Goal: Task Accomplishment & Management: Manage account settings

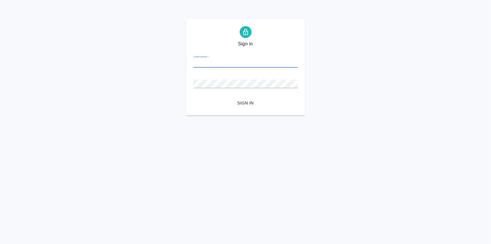
click at [210, 67] on input "Username   *" at bounding box center [245, 63] width 105 height 8
type input "v.zagorodnikh@awatera.com"
click at [242, 102] on span "Sign in" at bounding box center [245, 103] width 95 height 7
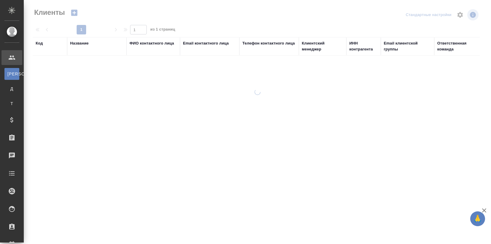
select select "RU"
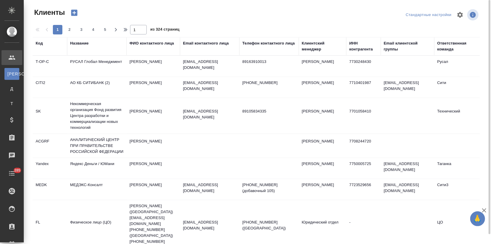
click at [77, 51] on div "Название" at bounding box center [96, 46] width 53 height 12
click at [77, 47] on div "Название" at bounding box center [96, 46] width 53 height 12
click at [79, 43] on div "Название" at bounding box center [79, 43] width 18 height 6
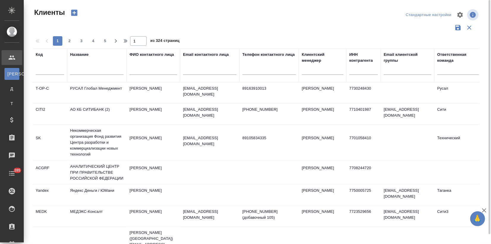
click at [76, 75] on div at bounding box center [96, 71] width 53 height 15
click at [80, 70] on input "text" at bounding box center [96, 70] width 53 height 7
type input "lr"
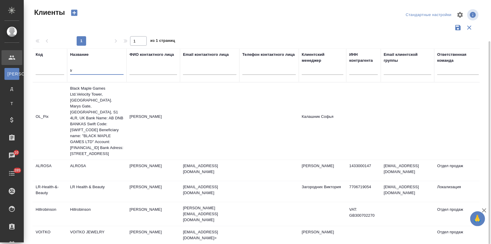
scroll to position [21, 0]
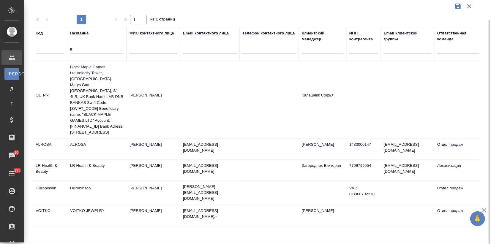
click at [131, 165] on td "Цветкова Светлана" at bounding box center [153, 170] width 53 height 21
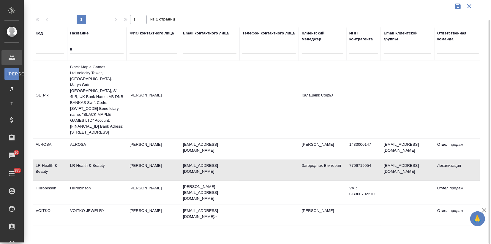
click at [104, 176] on td "LR Health & Beauty" at bounding box center [96, 170] width 59 height 21
drag, startPoint x: 76, startPoint y: 49, endPoint x: 59, endPoint y: 51, distance: 17.4
click at [61, 51] on tr "Код Название lr ФИО контактного лица Email контактного лица Телефон контактного…" at bounding box center [257, 44] width 449 height 34
click at [57, 52] on input "text" at bounding box center [50, 49] width 29 height 7
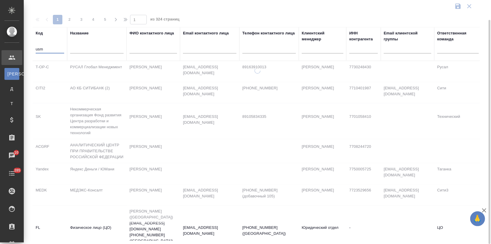
type input "usm"
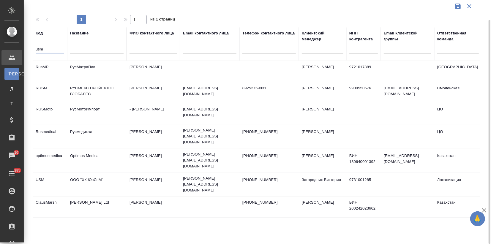
click at [81, 177] on td "ООО "ХК ЮэСэМ"" at bounding box center [96, 184] width 59 height 21
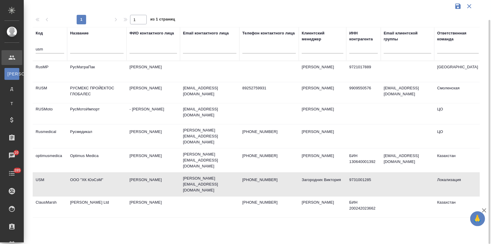
click at [81, 177] on td "ООО "ХК ЮэСэМ"" at bounding box center [96, 184] width 59 height 21
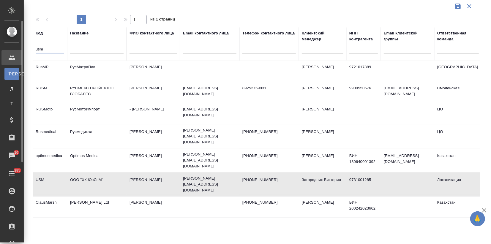
drag, startPoint x: 48, startPoint y: 47, endPoint x: 20, endPoint y: 47, distance: 28.2
click at [20, 47] on div ".cls-1 fill:#fff; AWATERA Zagorodnikh Viktoria Клиенты К Клиенты Д Договоры Т Т…" at bounding box center [245, 122] width 491 height 244
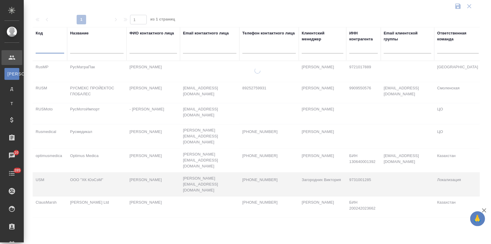
click at [261, 50] on input "text" at bounding box center [268, 49] width 53 height 7
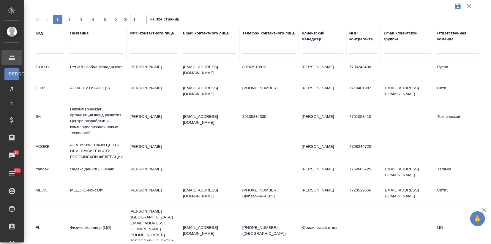
paste input "d.drozdov@21-school.ru"
type input "d.drozdov@21-school.ru"
click at [223, 47] on input "text" at bounding box center [209, 49] width 53 height 7
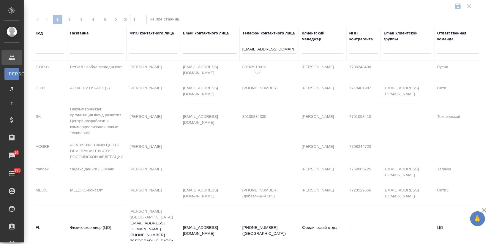
paste input "d.drozdov@21-school.ru"
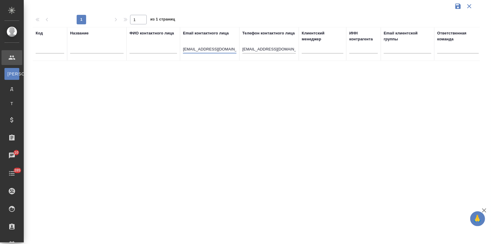
type input "d.drozdov@21-school.ru"
drag, startPoint x: 288, startPoint y: 51, endPoint x: 237, endPoint y: 46, distance: 51.1
click at [237, 46] on tr "Код Название ФИО контактного лица Email контактного лица d.drozdov@21-school.ru…" at bounding box center [257, 44] width 449 height 34
drag, startPoint x: 201, startPoint y: 48, endPoint x: 176, endPoint y: 48, distance: 24.4
click at [176, 48] on tr "Код Название ФИО контактного лица Email контактного лица d.drozdov@21-school.ru…" at bounding box center [257, 44] width 449 height 34
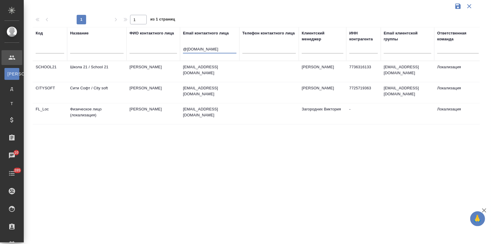
drag, startPoint x: 207, startPoint y: 51, endPoint x: 149, endPoint y: 47, distance: 57.8
click at [149, 47] on tr "Код Название ФИО контактного лица Email контактного лица @21-school.ru Телефон …" at bounding box center [257, 44] width 449 height 34
paste input "sergeyz@snabtex.net"
type input "sergeyz@snabtex.net"
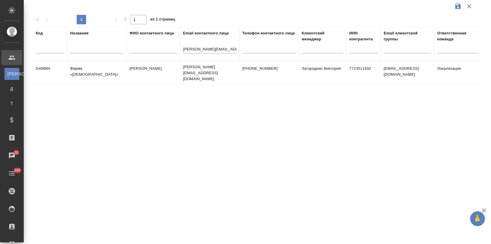
click at [159, 66] on td "Знаменщиков Сергей" at bounding box center [153, 73] width 53 height 21
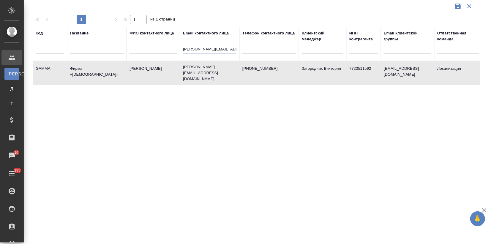
drag, startPoint x: 226, startPoint y: 49, endPoint x: 162, endPoint y: 57, distance: 64.1
click at [171, 51] on tr "Код Название ФИО контактного лица Email контактного лица sergeyz@snabtex.net Те…" at bounding box center [257, 44] width 449 height 34
click at [78, 50] on input "text" at bounding box center [96, 49] width 53 height 7
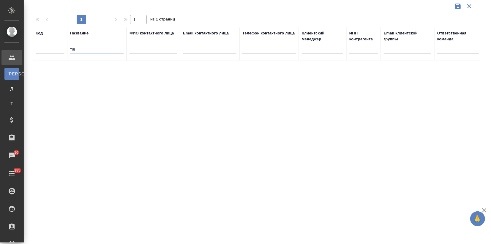
type input "т"
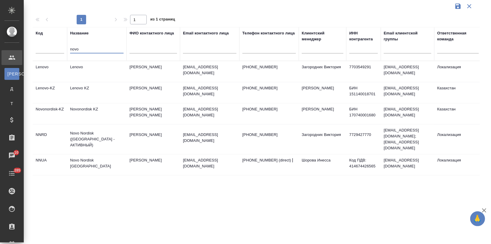
type input "novo"
click at [111, 132] on td "Novo Nordisk (РФ - АКТИВНЫЙ)" at bounding box center [96, 139] width 59 height 24
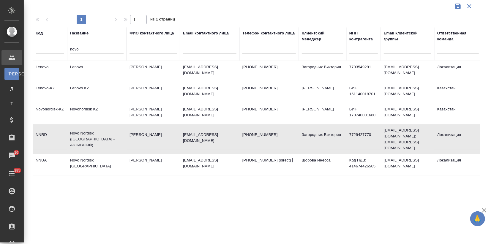
click at [111, 132] on td "Novo Nordisk (РФ - АКТИВНЫЙ)" at bounding box center [96, 139] width 59 height 24
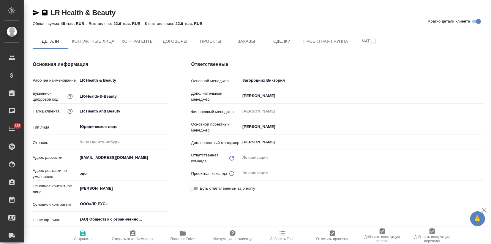
type input "ООО«ЛР РУС»"
type textarea "x"
type input "ООО«ЛР РУС»"
type textarea "x"
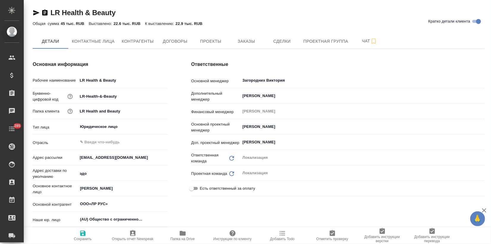
type textarea "x"
type input "ООО«ЛР РУС»"
type textarea "x"
click at [237, 36] on button "Заказы" at bounding box center [246, 41] width 36 height 15
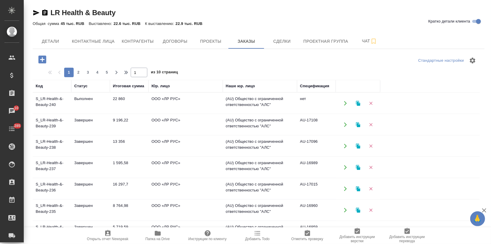
click at [125, 102] on td "22 860" at bounding box center [129, 103] width 39 height 21
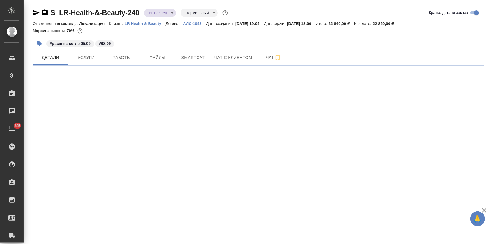
select select "RU"
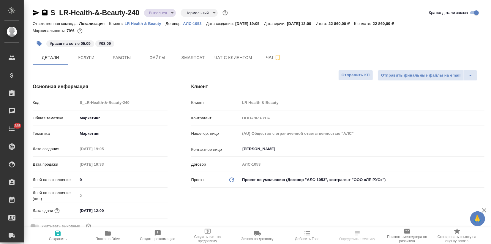
type textarea "x"
type input "ООО«ЛР РУС»"
type textarea "x"
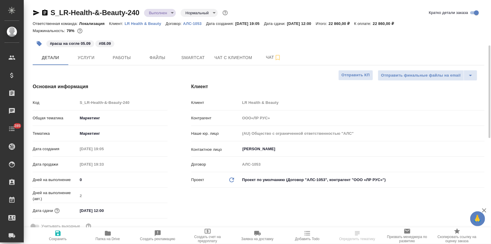
type textarea "x"
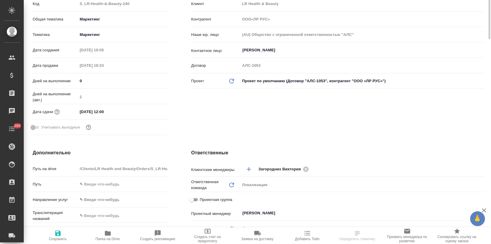
type input "ООО«ЛР РУС»"
type textarea "x"
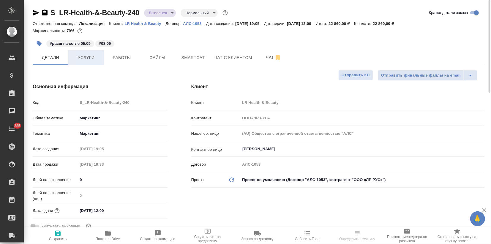
click at [84, 63] on button "Услуги" at bounding box center [86, 57] width 36 height 15
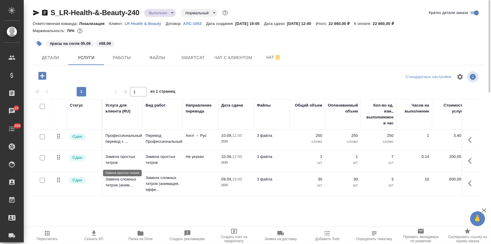
click at [138, 157] on p "Замена простых титров" at bounding box center [122, 160] width 34 height 12
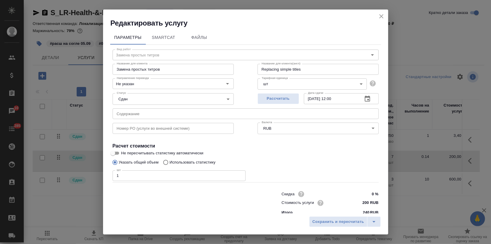
drag, startPoint x: 120, startPoint y: 175, endPoint x: 71, endPoint y: 183, distance: 49.1
click at [76, 183] on div "Редактировать услугу Параметры SmartCat Файлы Вид работ Замена простых титров В…" at bounding box center [245, 122] width 491 height 244
type input "3"
type input "4"
click at [348, 223] on span "Сохранить и пересчитать" at bounding box center [339, 222] width 52 height 7
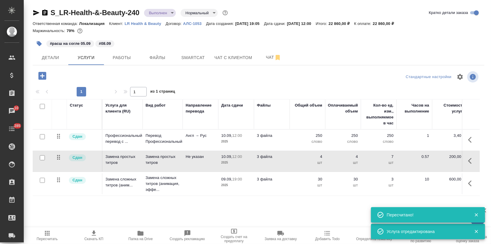
type input "inProgress"
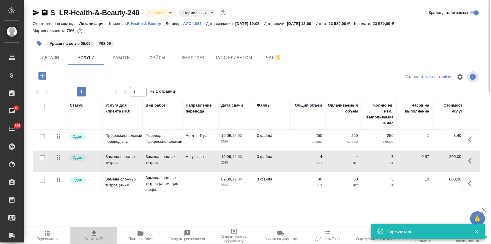
click at [92, 236] on icon "button" at bounding box center [94, 233] width 4 height 5
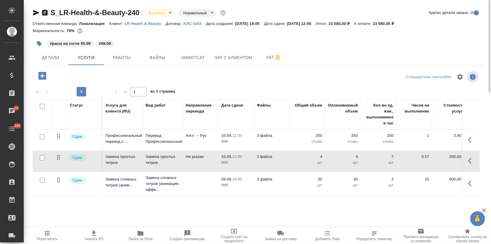
click at [101, 236] on span "Скачать КП" at bounding box center [94, 235] width 40 height 11
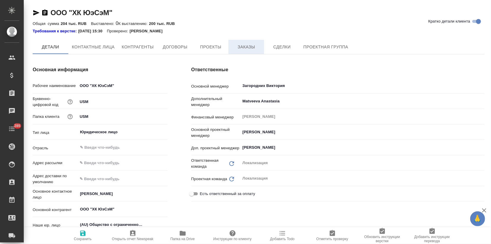
type textarea "x"
click at [247, 49] on span "Заказы" at bounding box center [246, 46] width 29 height 7
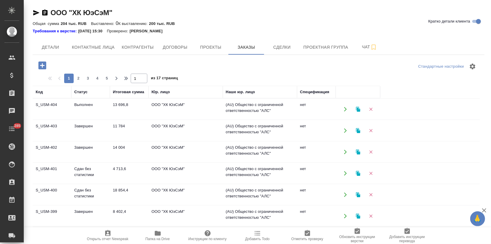
click at [81, 117] on td "Выполнен" at bounding box center [90, 109] width 39 height 21
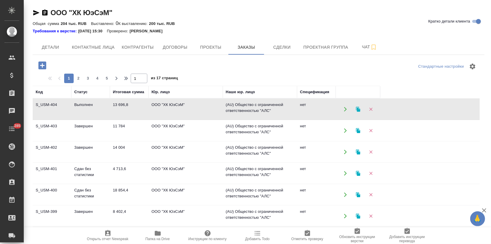
click at [81, 117] on td "Выполнен" at bounding box center [90, 109] width 39 height 21
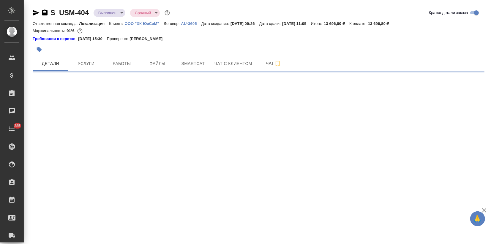
select select "RU"
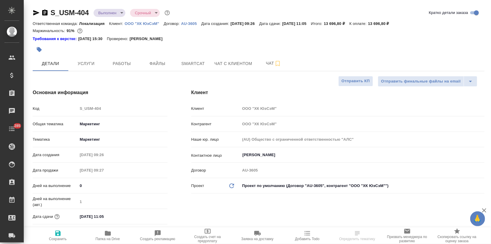
type textarea "x"
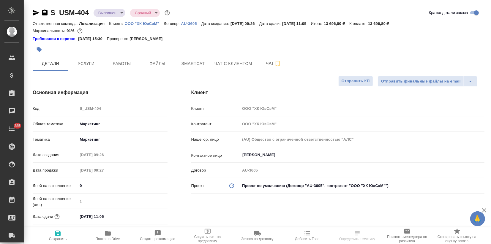
type textarea "x"
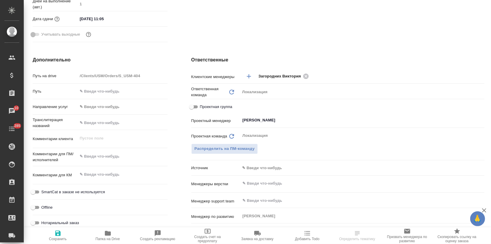
scroll to position [360, 0]
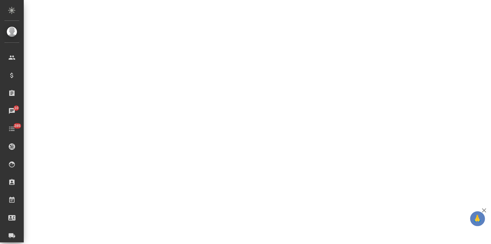
select select "RU"
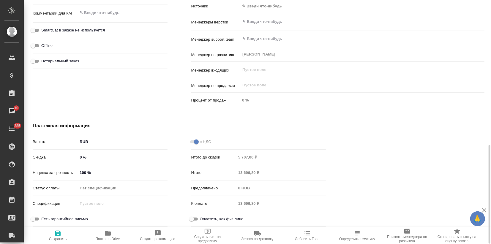
type textarea "x"
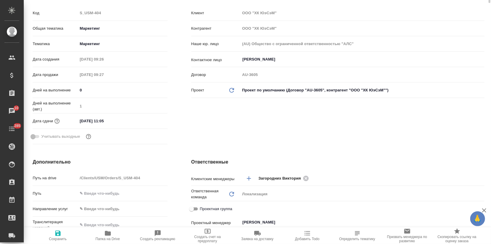
scroll to position [0, 0]
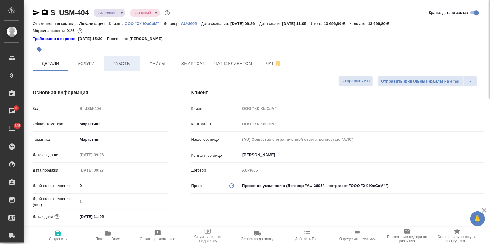
click at [115, 68] on button "Работы" at bounding box center [122, 63] width 36 height 15
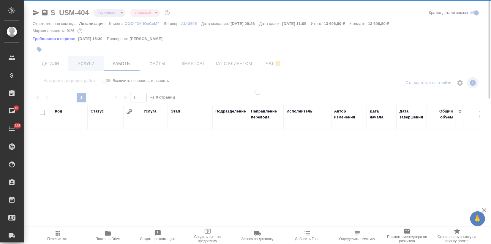
click at [94, 63] on div at bounding box center [257, 122] width 467 height 244
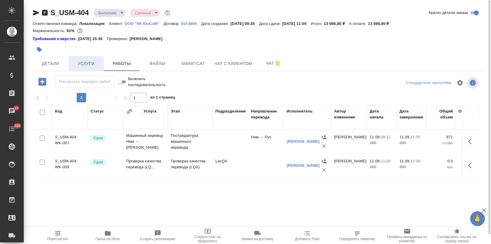
click at [96, 64] on span "Услуги" at bounding box center [86, 63] width 29 height 7
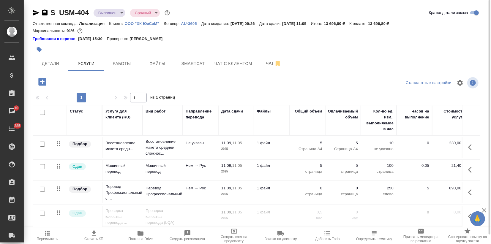
click at [166, 197] on td "Перевод Профессиональный" at bounding box center [163, 192] width 40 height 21
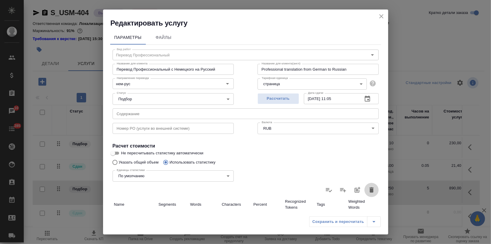
click at [370, 192] on icon "button" at bounding box center [372, 189] width 4 height 5
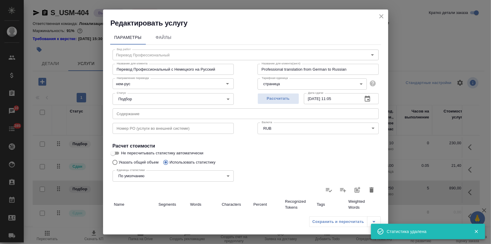
type input "0"
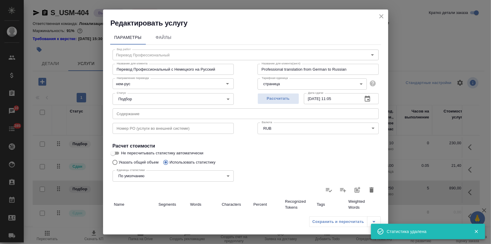
type input "0"
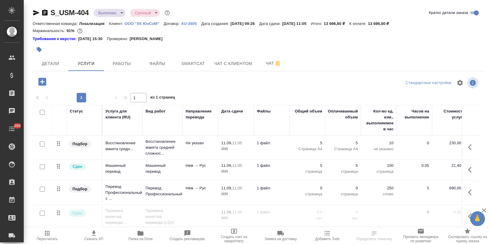
click at [190, 194] on td "Нем → Рус" at bounding box center [201, 192] width 36 height 21
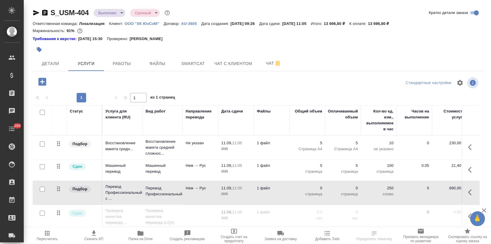
click at [190, 194] on td "Нем → Рус" at bounding box center [201, 192] width 36 height 21
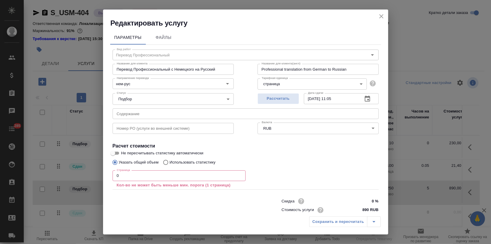
click at [93, 174] on div "Редактировать услугу Параметры Файлы Вид работ Перевод Профессиональный Вид раб…" at bounding box center [245, 122] width 491 height 244
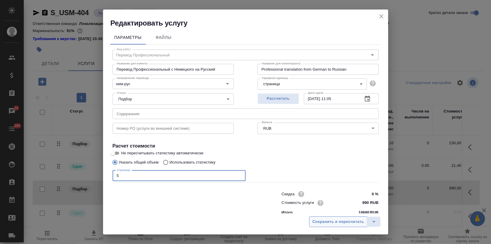
type input "5"
click at [338, 224] on span "Сохранить и пересчитать" at bounding box center [339, 222] width 52 height 7
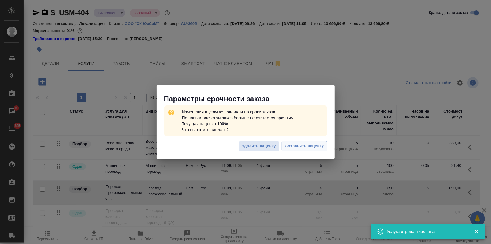
click at [305, 146] on span "Сохранить наценку" at bounding box center [304, 146] width 39 height 7
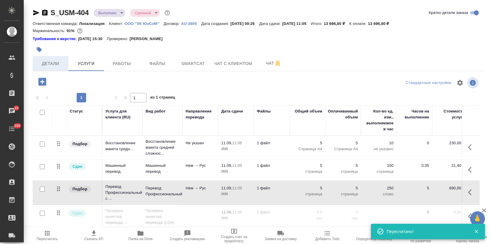
click at [51, 64] on span "Детали" at bounding box center [50, 63] width 29 height 7
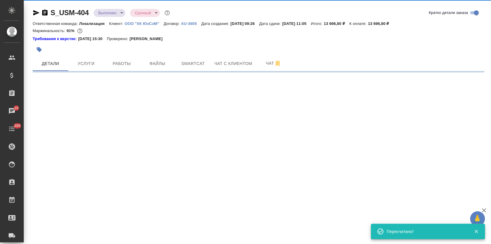
select select "RU"
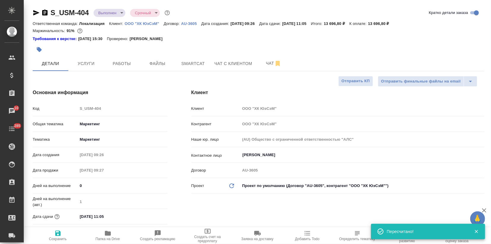
type textarea "x"
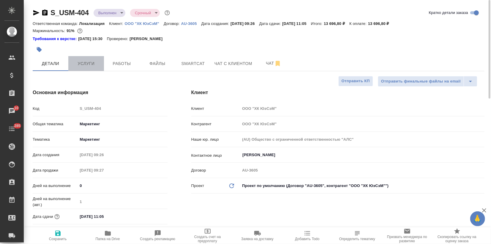
click at [93, 71] on button "Услуги" at bounding box center [86, 63] width 36 height 15
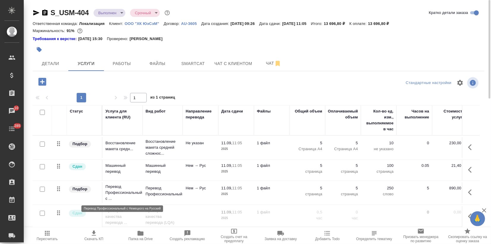
click at [128, 196] on p "Перевод Профессиональный с ..." at bounding box center [122, 193] width 34 height 18
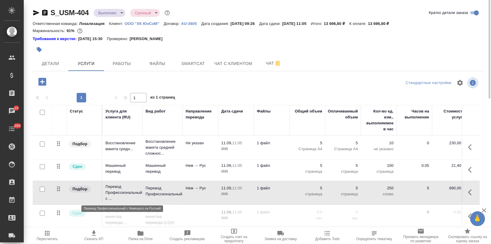
click at [128, 196] on p "Перевод Профессиональный с ..." at bounding box center [122, 193] width 34 height 18
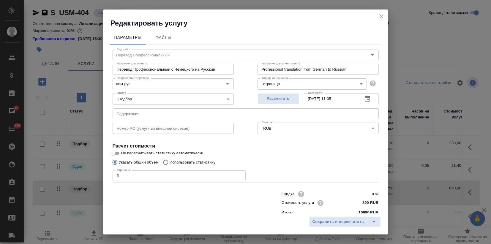
click at [115, 153] on input "Не пересчитывать статистику автоматически" at bounding box center [112, 153] width 21 height 7
checkbox input "true"
click at [325, 221] on span "Сохранить и пересчитать" at bounding box center [339, 222] width 52 height 7
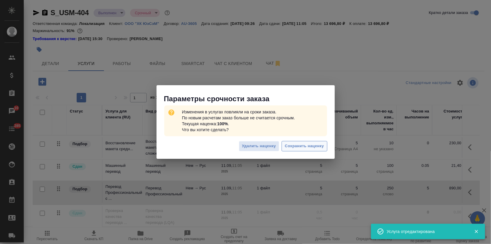
click at [303, 148] on span "Сохранить наценку" at bounding box center [304, 146] width 39 height 7
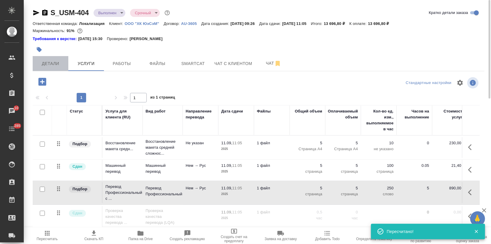
click at [62, 67] on span "Детали" at bounding box center [50, 63] width 29 height 7
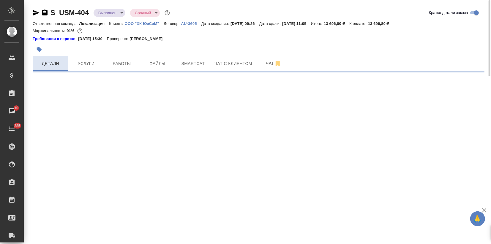
select select "RU"
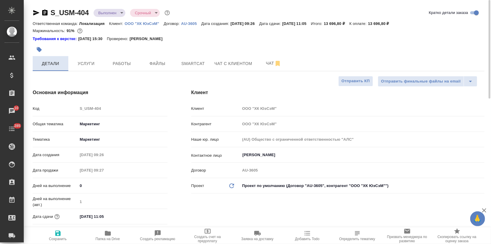
type textarea "x"
click at [119, 14] on body "🙏 .cls-1 fill:#fff; AWATERA Zagorodnikh Viktoria Клиенты Спецификации Заказы 10…" at bounding box center [245, 122] width 491 height 244
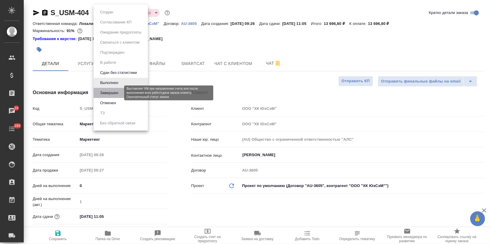
click at [119, 91] on button "Завершен" at bounding box center [109, 93] width 22 height 7
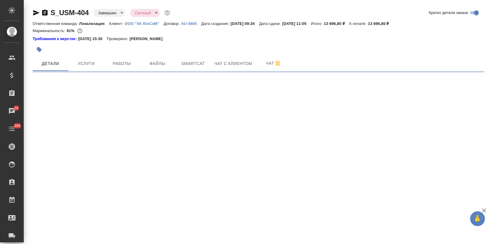
select select "RU"
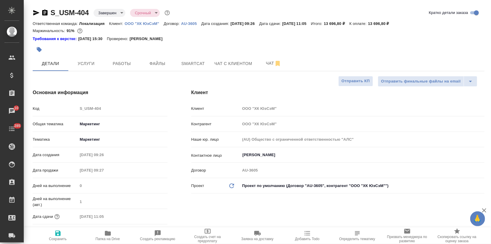
type textarea "x"
click at [91, 63] on span "Услуги" at bounding box center [86, 63] width 29 height 7
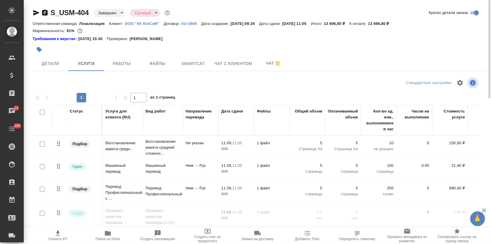
click at [204, 202] on td "Нем → Рус" at bounding box center [201, 192] width 36 height 21
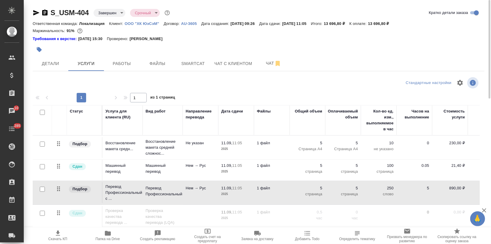
click at [204, 202] on td "Нем → Рус" at bounding box center [201, 192] width 36 height 21
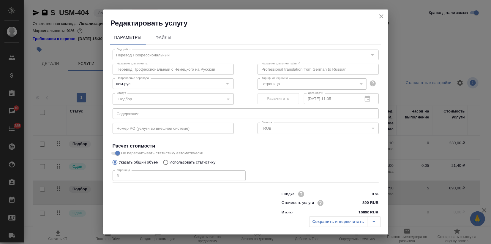
click at [382, 19] on icon "close" at bounding box center [381, 16] width 7 height 7
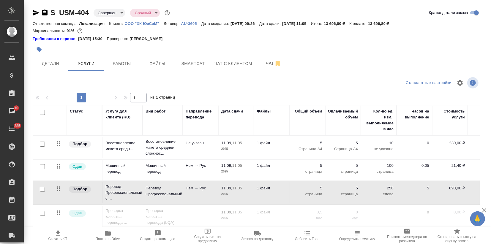
scroll to position [4, 0]
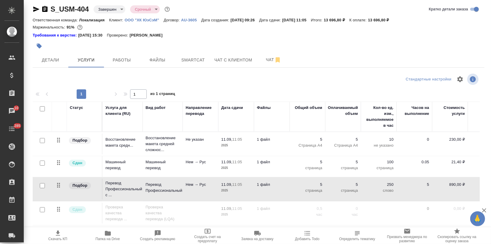
click at [353, 90] on div "1 1 из 1 страниц" at bounding box center [259, 94] width 452 height 10
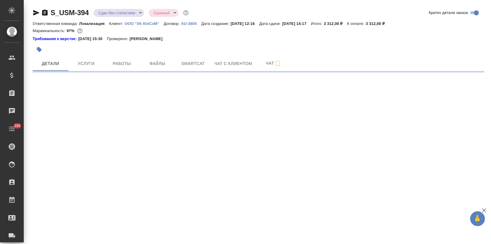
select select "RU"
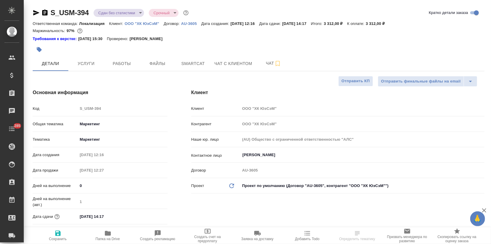
type textarea "x"
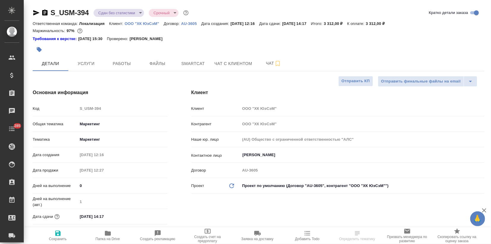
type textarea "x"
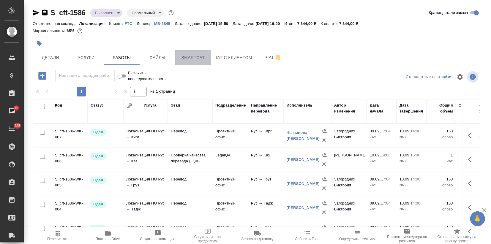
click at [191, 61] on button "Smartcat" at bounding box center [193, 57] width 36 height 15
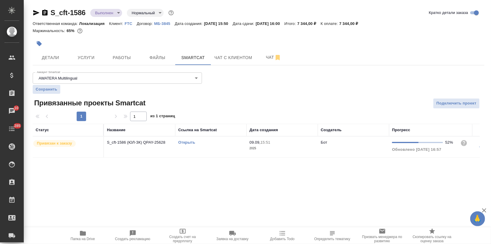
click at [188, 144] on link "Открыть" at bounding box center [186, 142] width 17 height 4
click at [86, 234] on span "Папка на Drive" at bounding box center [82, 235] width 43 height 11
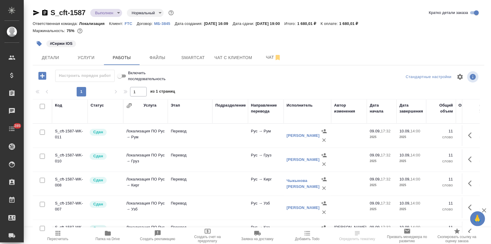
click at [116, 10] on body "🙏 .cls-1 fill:#fff; AWATERA Zagorodnikh Viktoria Клиенты Спецификации Заказы Ча…" at bounding box center [245, 122] width 491 height 244
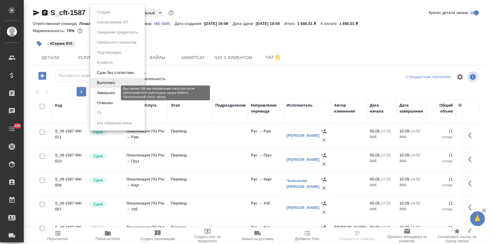
click at [111, 93] on button "Завершен" at bounding box center [106, 93] width 22 height 7
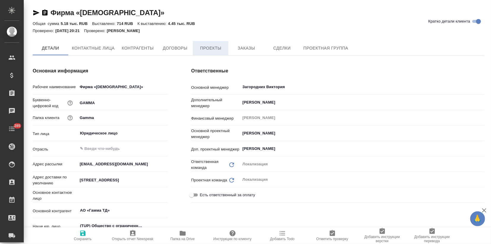
type textarea "x"
click at [235, 43] on button "Заказы" at bounding box center [246, 48] width 36 height 15
type textarea "x"
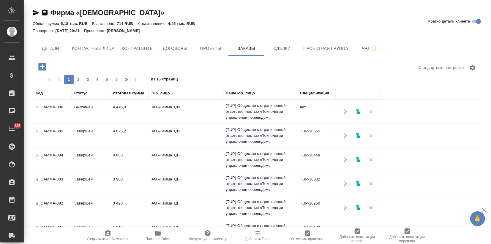
click at [97, 109] on td "Выполнен" at bounding box center [90, 111] width 39 height 21
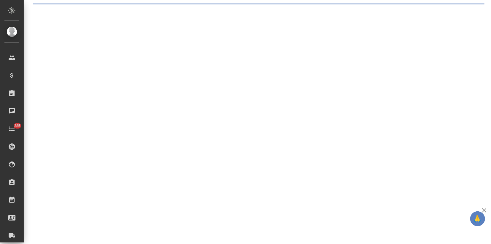
select select "RU"
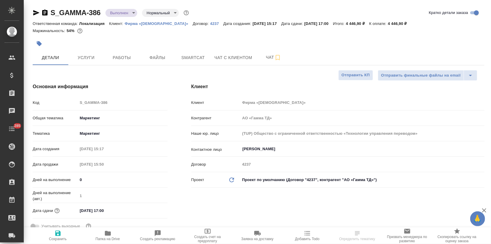
type textarea "x"
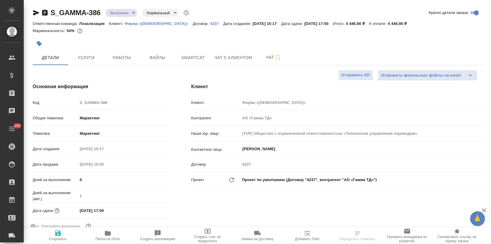
type textarea "x"
click at [119, 14] on body "🙏 .cls-1 fill:#fff; AWATERA Zagorodnikh [PERSON_NAME] Спецификации Заказы Чаты …" at bounding box center [245, 122] width 491 height 244
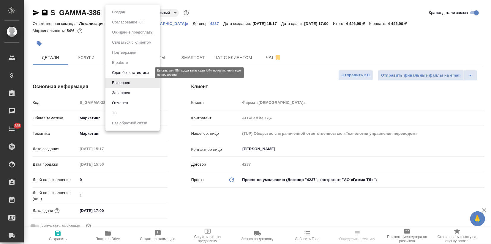
click at [122, 72] on button "Сдан без статистики" at bounding box center [130, 73] width 40 height 7
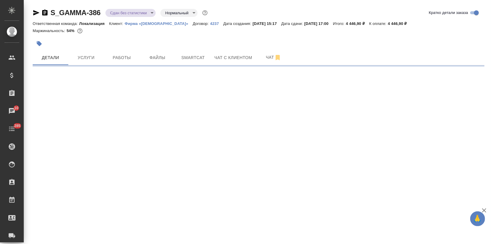
select select "RU"
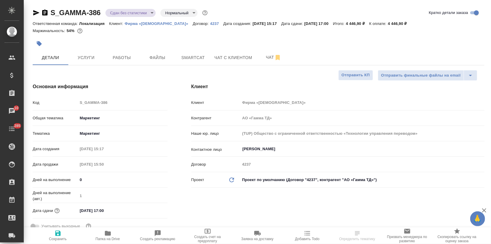
type textarea "x"
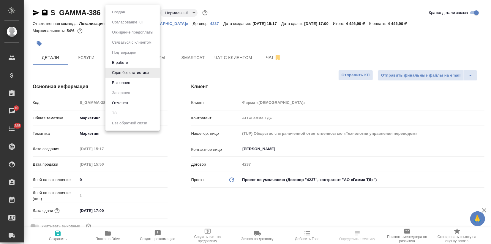
click at [121, 13] on body "🙏 .cls-1 fill:#fff; AWATERA Zagorodnikh [PERSON_NAME] Спецификации Заказы 10 Ча…" at bounding box center [245, 122] width 491 height 244
click at [121, 61] on button "В работе" at bounding box center [120, 62] width 20 height 7
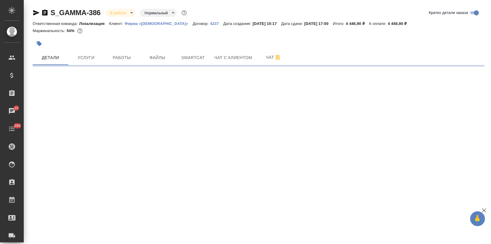
select select "RU"
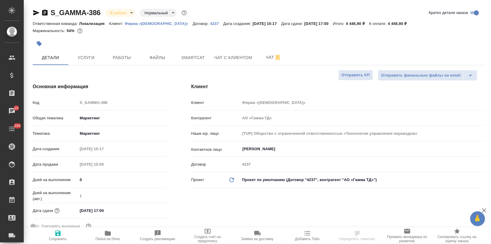
type textarea "x"
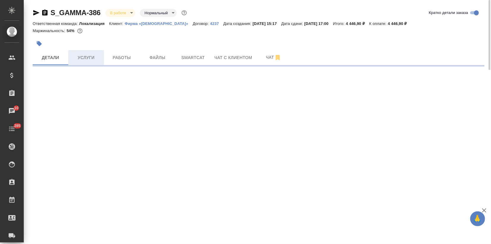
click at [85, 59] on span "Услуги" at bounding box center [86, 57] width 29 height 7
select select "RU"
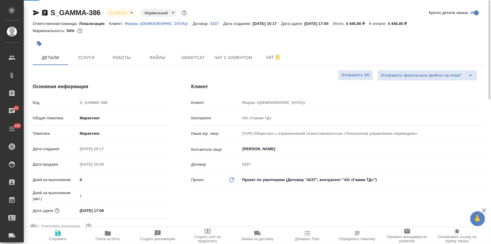
type textarea "x"
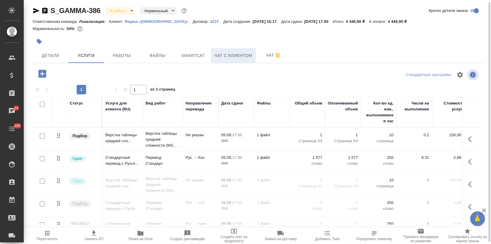
drag, startPoint x: 139, startPoint y: 36, endPoint x: 234, endPoint y: 52, distance: 95.5
click at [139, 36] on div at bounding box center [183, 41] width 301 height 13
click at [143, 234] on icon "button" at bounding box center [141, 233] width 6 height 5
click at [264, 54] on span "Чат" at bounding box center [273, 55] width 29 height 7
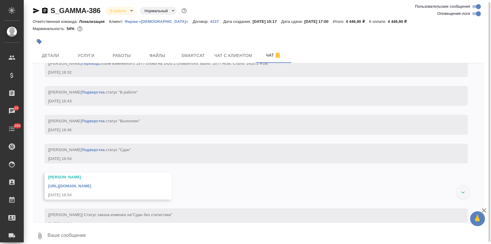
scroll to position [3529, 0]
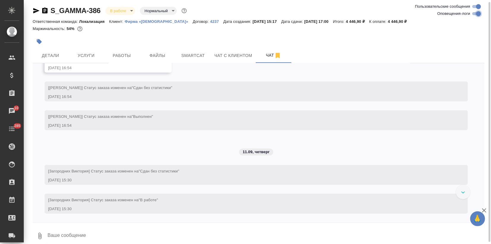
click at [473, 14] on input "Оповещения-логи" at bounding box center [478, 13] width 21 height 7
checkbox input "false"
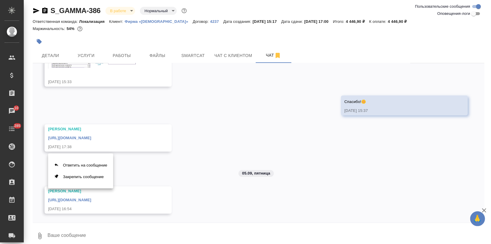
click at [63, 233] on div at bounding box center [245, 122] width 491 height 244
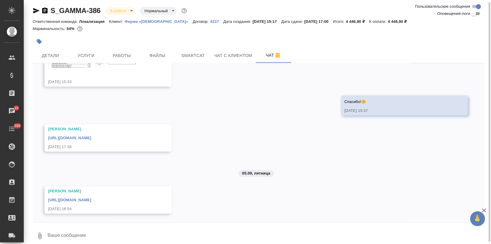
click at [61, 236] on textarea at bounding box center [266, 236] width 438 height 20
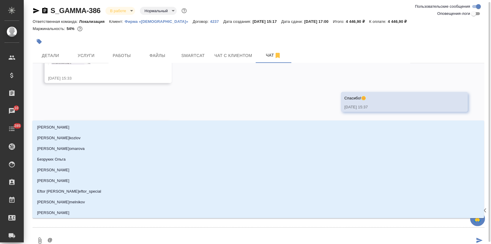
type textarea "@f"
type input "f"
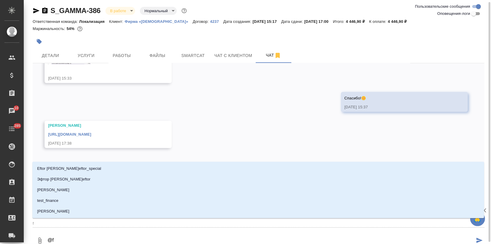
type textarea "@fh"
type input "fh"
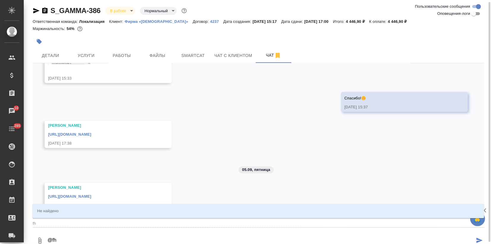
type textarea "@fhc"
type input "fhc"
type textarea "@fh"
type input "fh"
type textarea "@f"
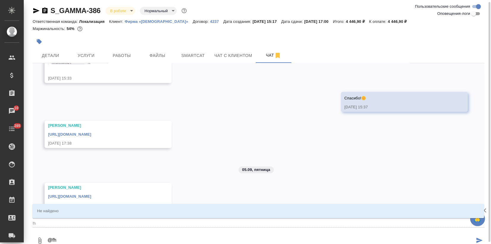
type input "f"
type textarea "@"
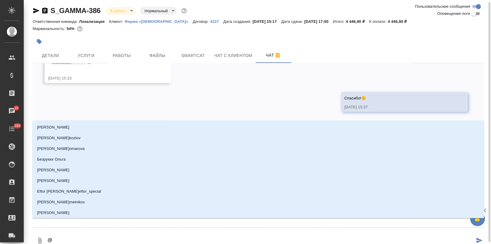
type textarea "@а"
type input "а"
type textarea "@ар"
type input "ар"
type textarea "@арс"
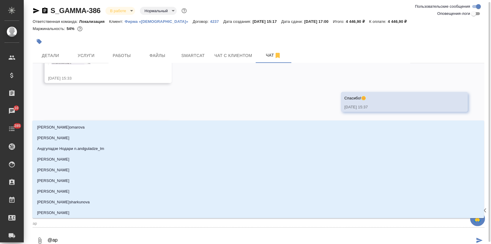
type input "арс"
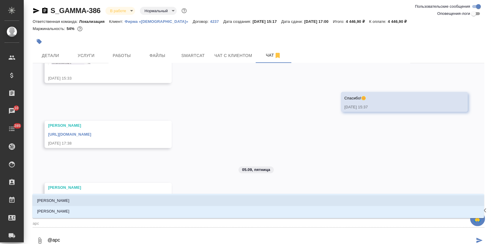
click at [67, 200] on li "Арсеньева Вера" at bounding box center [258, 200] width 452 height 11
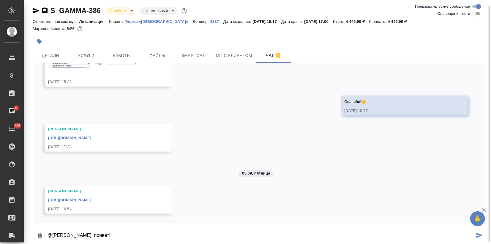
scroll to position [4, 0]
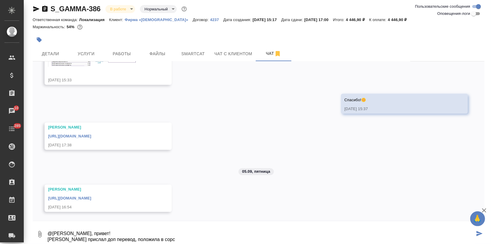
paste textarea "Отправка переводов 11.09.25"
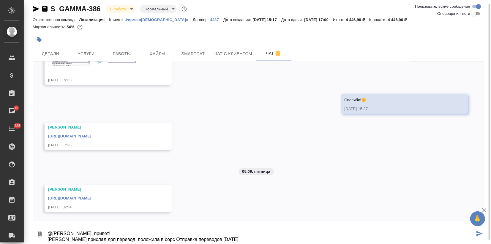
click at [152, 240] on textarea "@Арсеньева Вера Верунь, привет! Клиент прислал доп перевод, положила в сорс Отп…" at bounding box center [261, 234] width 428 height 20
click at [222, 241] on textarea "@Арсеньева Вера Верунь, привет! Клиент прислал доп перевод, положила в сорс "От…" at bounding box center [261, 234] width 428 height 20
type textarea "@Арсеньева Вера Верунь, привет! Клиент прислал доп перевод, положила в сорс "От…"
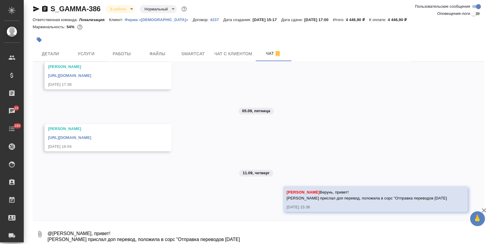
click at [485, 209] on icon "button" at bounding box center [484, 210] width 7 height 7
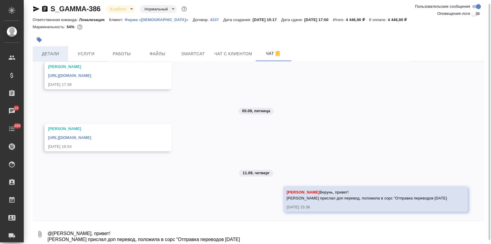
click at [46, 48] on button "Детали" at bounding box center [51, 53] width 36 height 15
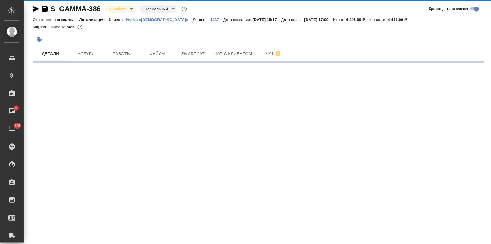
select select "RU"
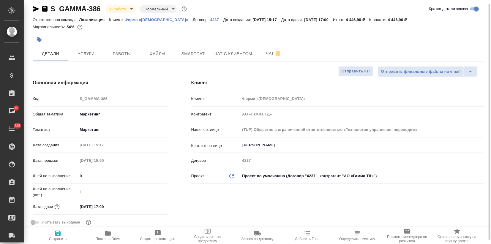
type textarea "x"
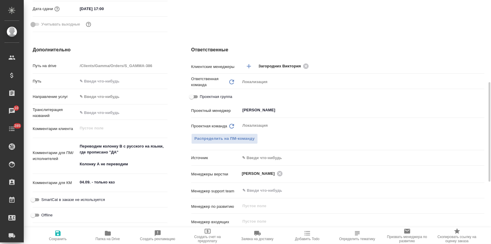
type textarea "x"
click at [121, 182] on textarea "04.09. - только каз" at bounding box center [122, 183] width 89 height 10
type textarea "x"
type textarea "04.09. - только каз"
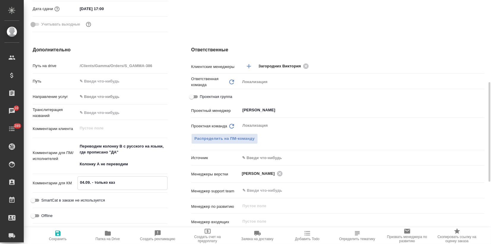
type textarea "x"
type textarea "04.09. - только каз 1"
type textarea "x"
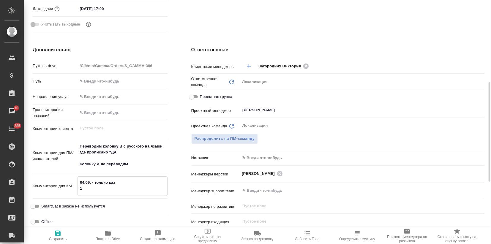
type textarea "x"
type textarea "04.09. - только каз 11"
type textarea "x"
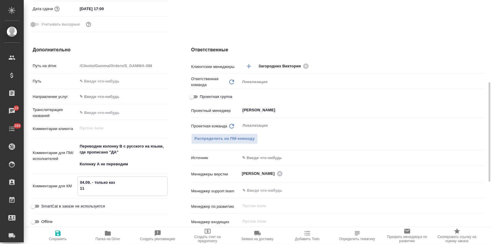
type textarea "x"
type textarea "04.09. - только каз 11."
type textarea "x"
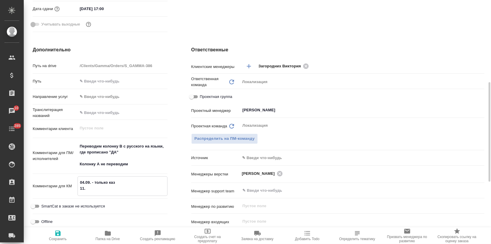
type textarea "04.09. - только каз 11.0"
type textarea "x"
type textarea "04.09. - только каз 11.09"
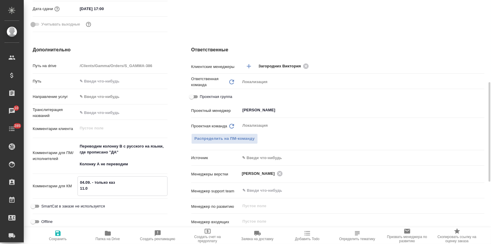
type textarea "x"
type textarea "04.09. - только каз 11.09."
type textarea "x"
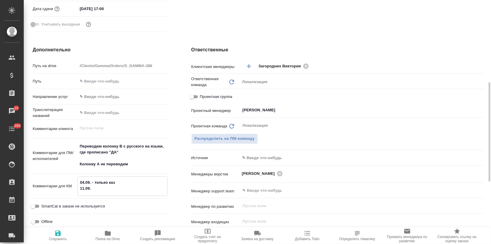
type textarea "x"
type textarea "04.09. - только каз 11.09.:"
type textarea "x"
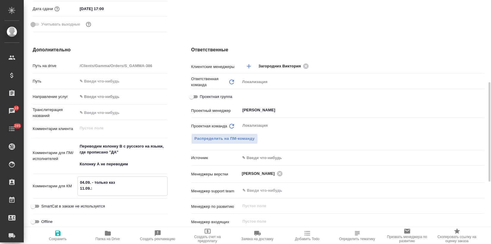
type textarea "x"
type textarea "04.09. - только каз 11.09.:"
type textarea "x"
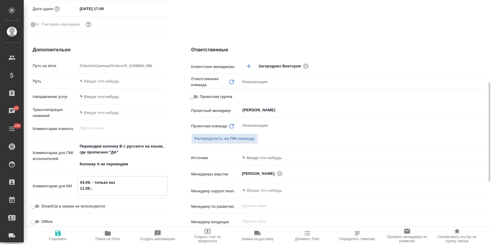
type textarea "04.09. - только каз 11.09.: к"
type textarea "x"
type textarea "04.09. - только каз 11.09.: ка"
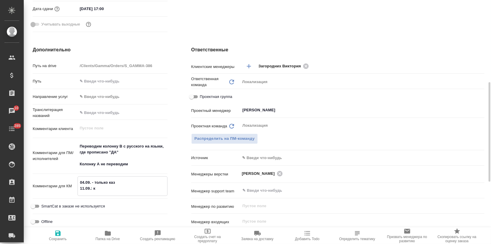
type textarea "x"
type textarea "04.09. - только каз 11.09.: каз"
type textarea "x"
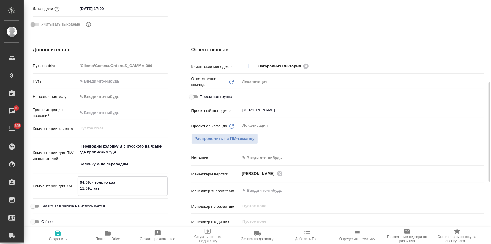
type textarea "x"
type textarea "04.09. - только каз 11.09.: каз,"
type textarea "x"
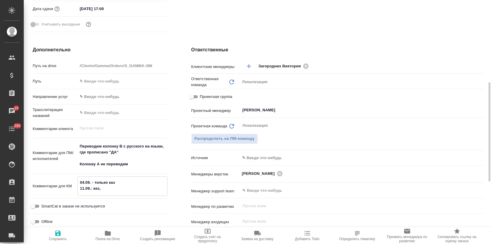
type textarea "x"
type textarea "04.09. - только каз 11.09.: каз,"
type textarea "x"
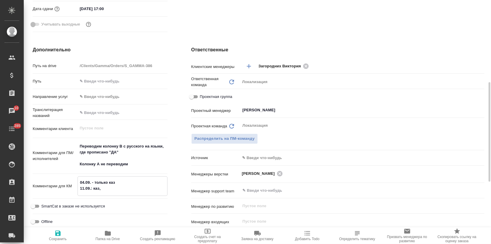
type textarea "04.09. - только каз 11.09.: каз, а"
type textarea "x"
type textarea "04.09. - только каз 11.09.: каз, ан"
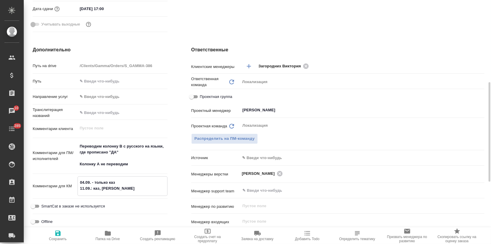
type textarea "x"
type textarea "04.09. - только каз 11.09.: каз, анг"
type textarea "x"
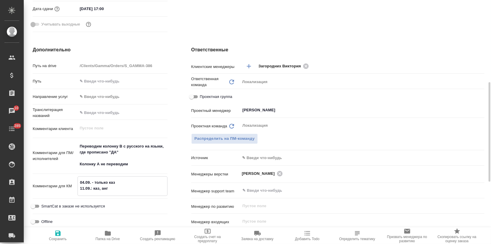
type textarea "x"
type textarea "04.09. - только каз 11.09.: каз, англ"
type textarea "x"
type textarea "04.09. - только каз 11.09.: каз, англ,"
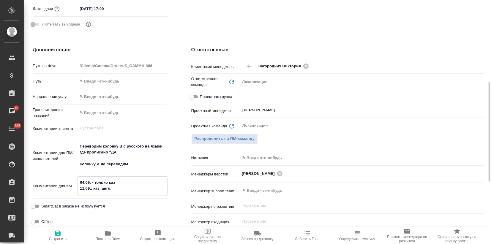
type textarea "x"
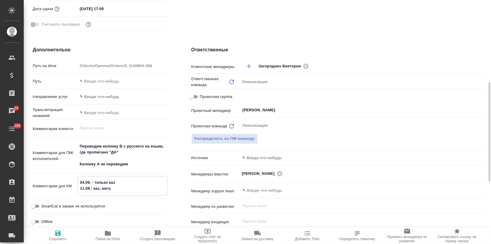
type textarea "04.09. - только каз 11.09.: каз, англ,"
type textarea "x"
type textarea "04.09. - только каз 11.09.: каз, англ, б"
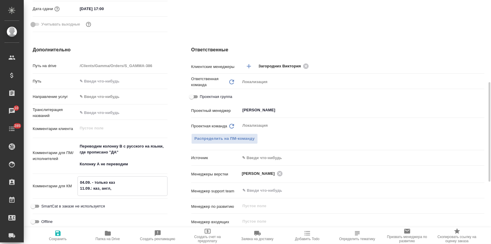
type textarea "x"
type textarea "04.09. - только каз 11.09.: каз, англ, бе"
type textarea "x"
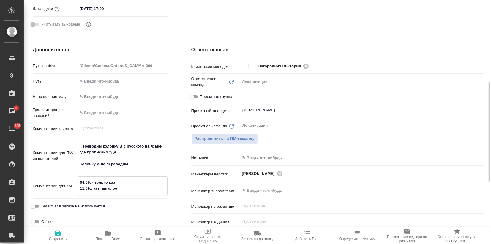
type textarea "x"
type textarea "04.09. - только каз 11.09.: каз, англ, бел"
type textarea "x"
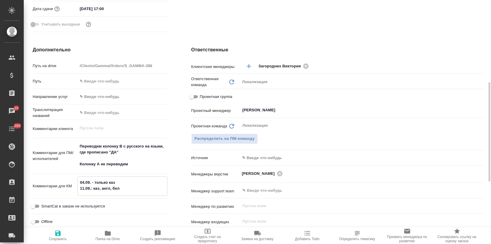
type textarea "x"
type textarea "04.09. - только каз 11.09.: каз, англ, бел,"
type textarea "x"
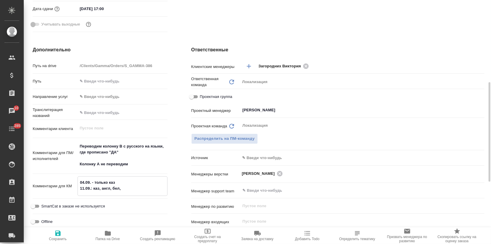
type textarea "04.09. - только каз 11.09.: каз, англ, бел,"
type textarea "x"
type textarea "04.09. - только каз 11.09.: каз, англ, бел, к"
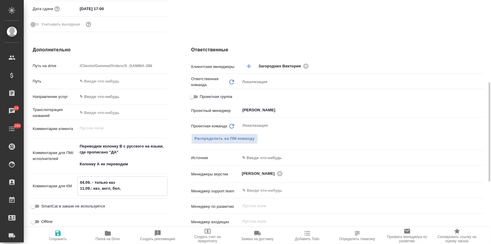
type textarea "x"
type textarea "04.09. - только каз 11.09.: каз, англ, бел, ки"
type textarea "x"
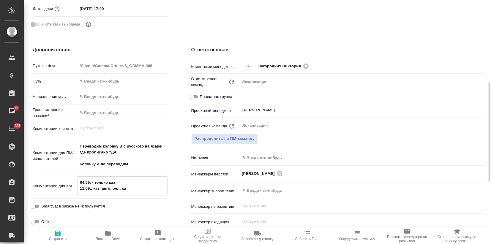
type textarea "x"
type textarea "04.09. - только каз 11.09.: каз, англ, бел, кир"
type textarea "x"
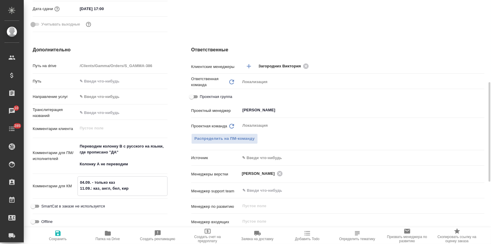
type textarea "x"
type textarea "04.09. - только каз 11.09.: каз, англ, бел, кирг"
type textarea "x"
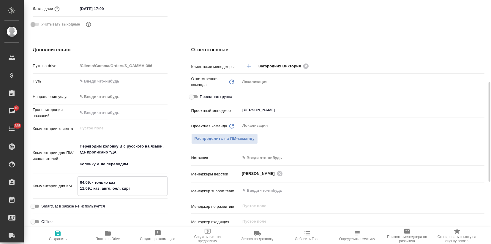
type textarea "04.09. - только каз 11.09.: каз, англ, бел, кирг,"
type textarea "x"
type textarea "04.09. - только каз 11.09.: каз, англ, бел, кирг,"
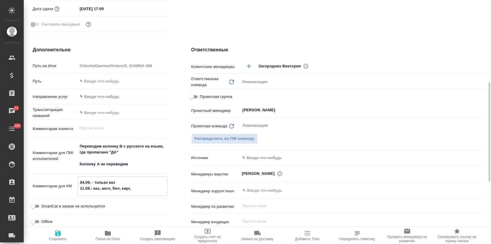
type textarea "x"
type textarea "04.09. - только каз 11.09.: каз, англ, бел, кирг, у"
type textarea "x"
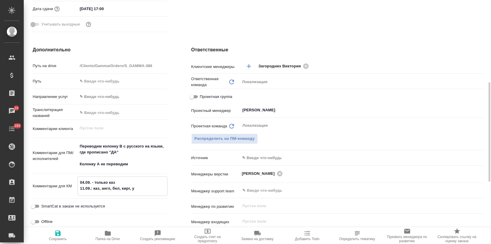
type textarea "x"
type textarea "04.09. - только каз 11.09.: каз, англ, бел, кирг, уз"
type textarea "x"
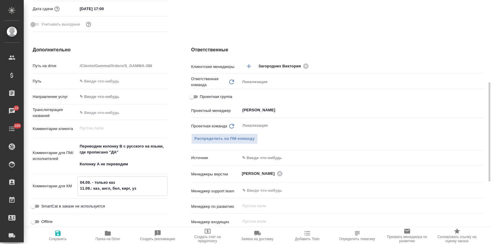
type textarea "x"
type textarea "04.09. - только каз 11.09.: каз, англ, бел, кирг, узб"
type textarea "x"
type textarea "04.09. - только каз 11.09.: каз, англ, бел, кирг, узб"
type textarea "x"
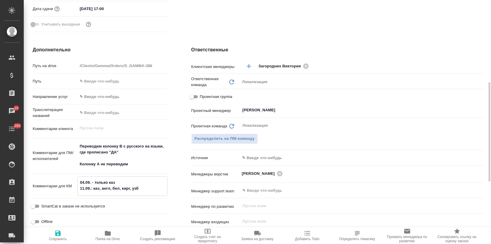
click at [60, 236] on icon "button" at bounding box center [57, 233] width 5 height 5
type textarea "x"
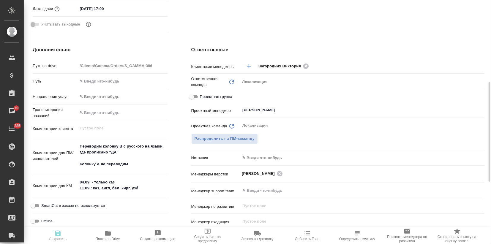
type textarea "x"
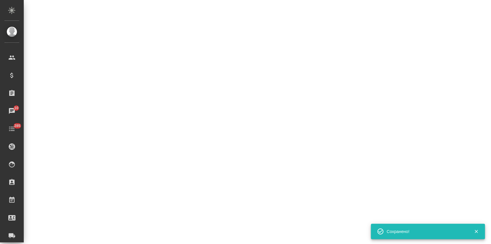
select select "RU"
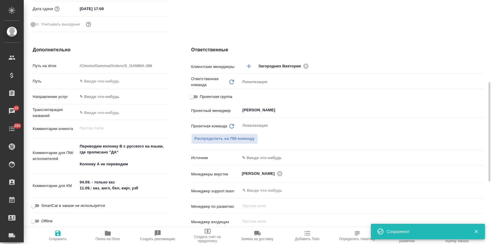
type textarea "x"
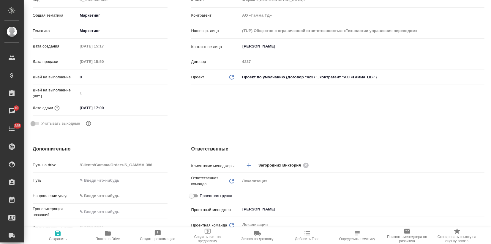
scroll to position [0, 0]
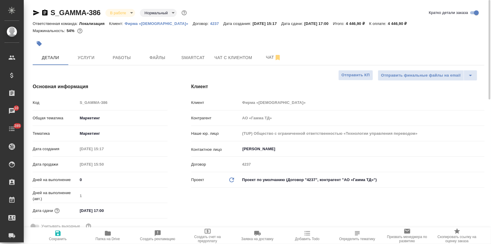
drag, startPoint x: 90, startPoint y: 61, endPoint x: 90, endPoint y: 68, distance: 6.8
click at [90, 61] on button "Услуги" at bounding box center [86, 57] width 36 height 15
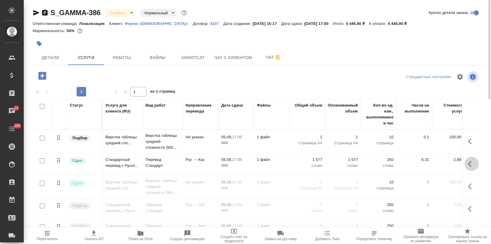
click at [468, 166] on icon "button" at bounding box center [471, 163] width 7 height 7
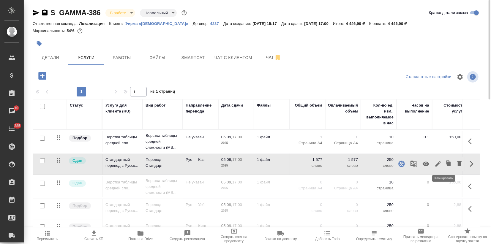
click at [447, 165] on icon "button" at bounding box center [449, 164] width 4 height 4
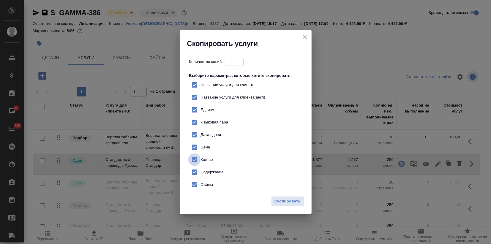
click at [194, 161] on input "Кол-во" at bounding box center [194, 160] width 12 height 12
checkbox input "false"
click at [281, 202] on span "Скопировать" at bounding box center [288, 201] width 26 height 7
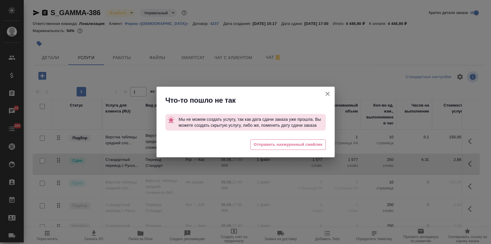
click at [326, 94] on icon "button" at bounding box center [327, 93] width 7 height 7
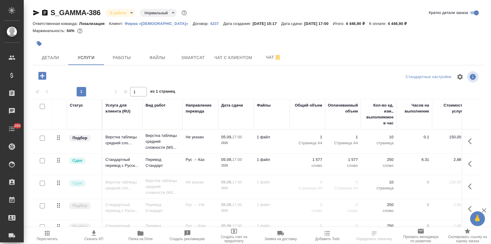
drag, startPoint x: 41, startPoint y: 162, endPoint x: 43, endPoint y: 154, distance: 8.9
click at [41, 163] on input "checkbox" at bounding box center [42, 160] width 5 height 5
checkbox input "true"
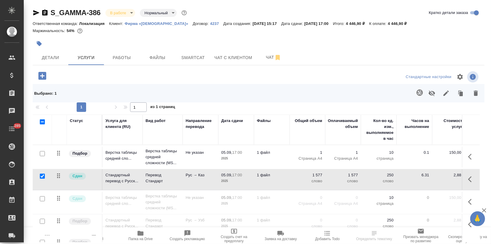
click at [42, 152] on input "checkbox" at bounding box center [42, 153] width 5 height 5
checkbox input "true"
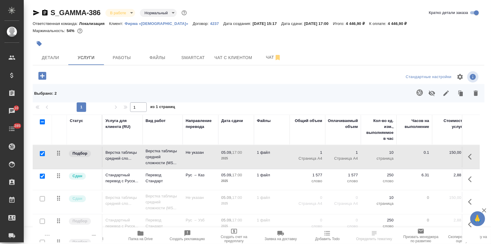
click at [433, 93] on icon "button" at bounding box center [431, 93] width 7 height 7
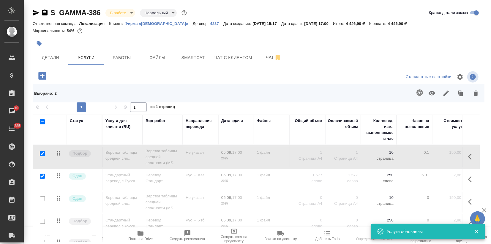
click at [43, 176] on input "checkbox" at bounding box center [42, 176] width 5 height 5
checkbox input "false"
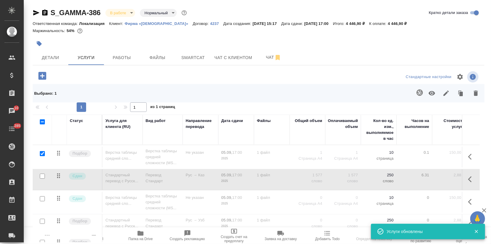
click at [43, 155] on input "checkbox" at bounding box center [42, 153] width 5 height 5
checkbox input "false"
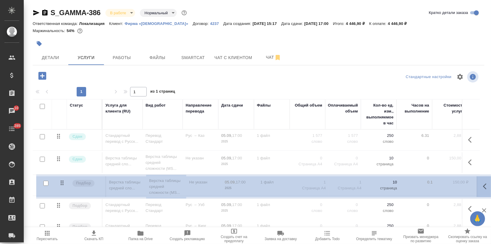
drag, startPoint x: 58, startPoint y: 138, endPoint x: 61, endPoint y: 185, distance: 47.6
click at [61, 185] on table "Статус Услуга для клиента (RU) Вид работ Направление перевода Дата сдачи Файлы …" at bounding box center [313, 203] width 560 height 208
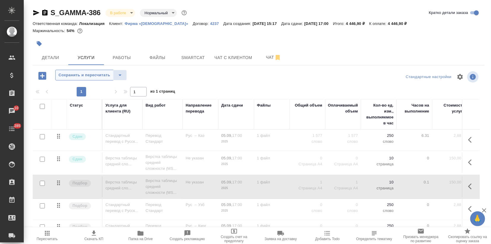
click at [89, 76] on span "Сохранить и пересчитать" at bounding box center [85, 75] width 52 height 7
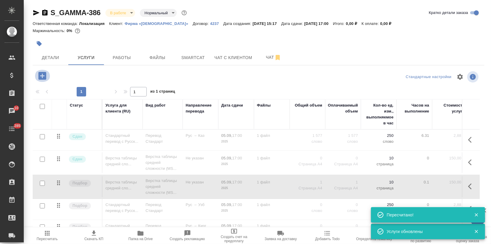
click at [43, 78] on icon "button" at bounding box center [42, 76] width 8 height 8
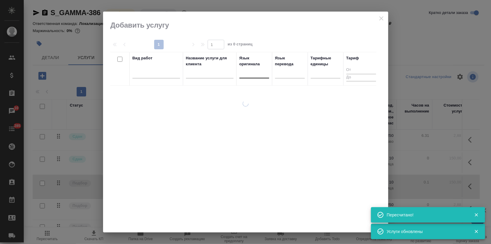
click at [250, 74] on div at bounding box center [254, 72] width 30 height 9
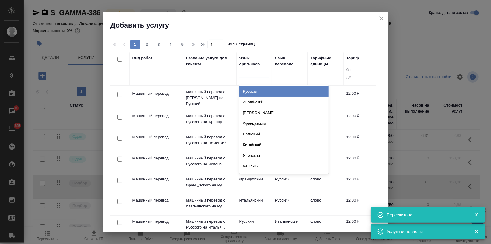
click at [252, 91] on div "Русский" at bounding box center [283, 91] width 89 height 11
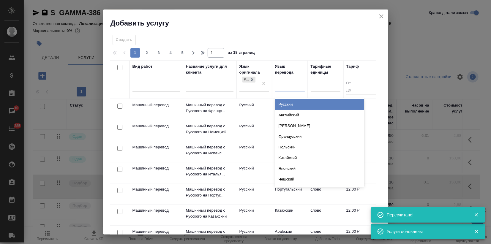
click at [283, 85] on div at bounding box center [290, 85] width 30 height 9
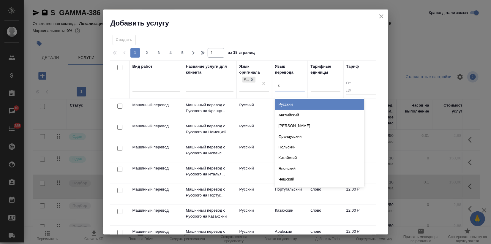
type input "ка"
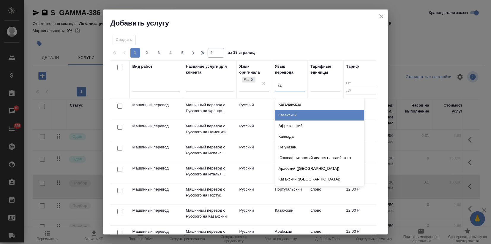
click at [286, 114] on div "Казахский" at bounding box center [319, 115] width 89 height 11
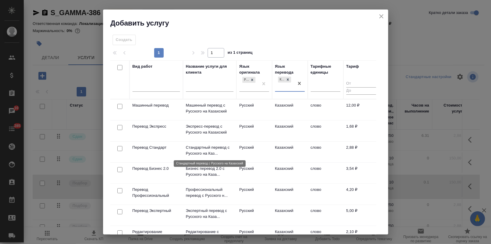
click at [195, 154] on p "Стандартный перевод с Русского на Каз..." at bounding box center [210, 151] width 48 height 12
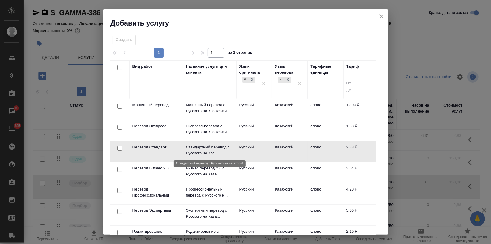
click at [195, 154] on p "Стандартный перевод с Русского на Каз..." at bounding box center [210, 150] width 48 height 12
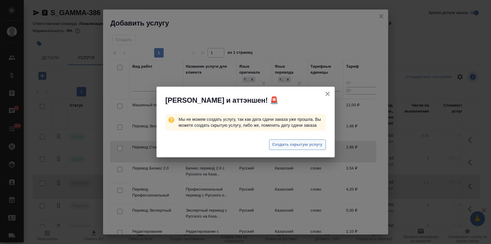
click at [275, 143] on span "Создать скрытую услугу" at bounding box center [297, 144] width 50 height 7
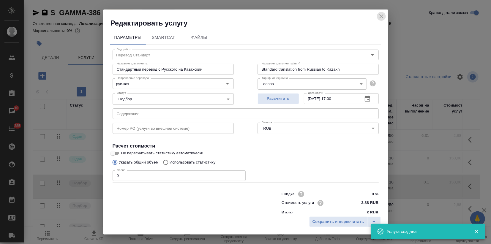
click at [383, 15] on icon "close" at bounding box center [381, 16] width 7 height 7
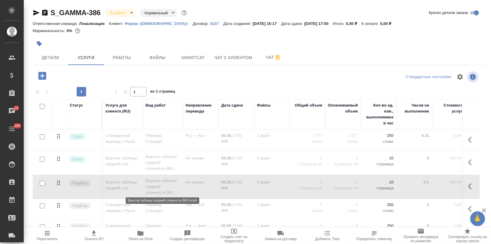
scroll to position [33, 0]
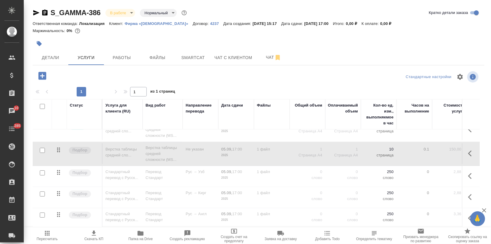
click at [42, 171] on input "checkbox" at bounding box center [42, 173] width 5 height 5
checkbox input "true"
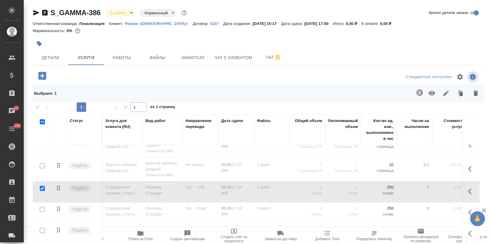
click at [41, 164] on input "checkbox" at bounding box center [42, 165] width 5 height 5
checkbox input "true"
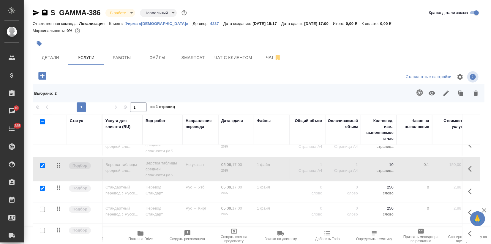
drag, startPoint x: 41, startPoint y: 212, endPoint x: 41, endPoint y: 227, distance: 15.5
click at [41, 211] on input "checkbox" at bounding box center [42, 209] width 5 height 5
checkbox input "true"
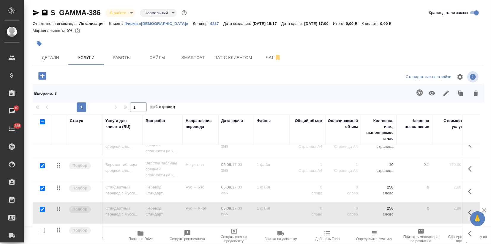
click at [42, 230] on input "checkbox" at bounding box center [42, 230] width 5 height 5
checkbox input "true"
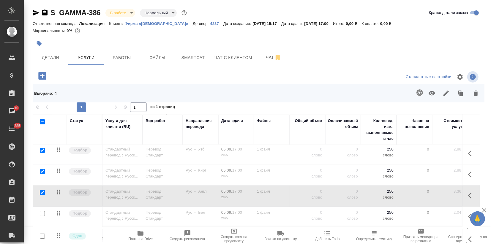
scroll to position [99, 0]
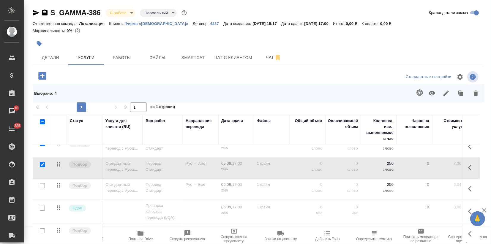
click at [44, 184] on input "checkbox" at bounding box center [42, 185] width 5 height 5
checkbox input "true"
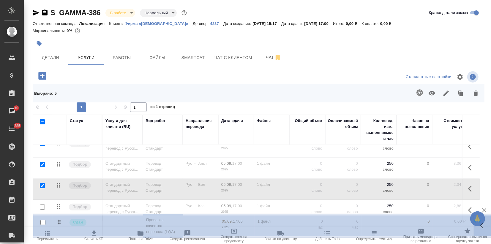
scroll to position [103, 0]
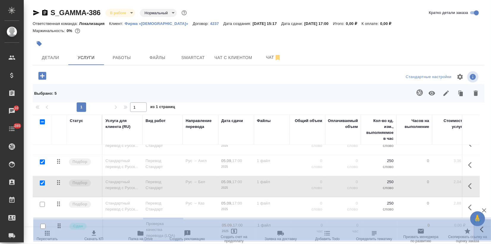
drag, startPoint x: 57, startPoint y: 209, endPoint x: 58, endPoint y: 229, distance: 20.2
click at [58, 229] on div "Стандартные настройки Выбрано : 5 1 1 из 1 страниц Статус Услуга для клиента (R…" at bounding box center [259, 156] width 452 height 173
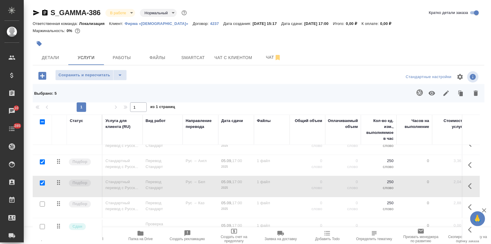
click at [43, 202] on input "checkbox" at bounding box center [42, 204] width 5 height 5
checkbox input "true"
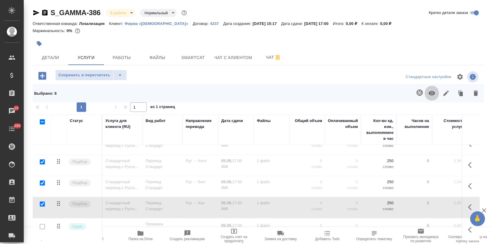
click at [432, 90] on icon "button" at bounding box center [431, 93] width 7 height 7
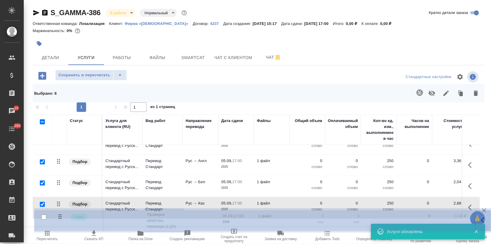
drag, startPoint x: 59, startPoint y: 201, endPoint x: 63, endPoint y: 214, distance: 12.9
click at [61, 219] on table "Статус Услуга для клиента (RU) Вид работ Направление перевода Дата сдачи Файлы …" at bounding box center [313, 127] width 560 height 229
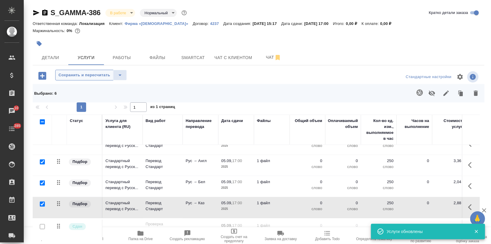
click at [90, 75] on span "Сохранить и пересчитать" at bounding box center [85, 75] width 52 height 7
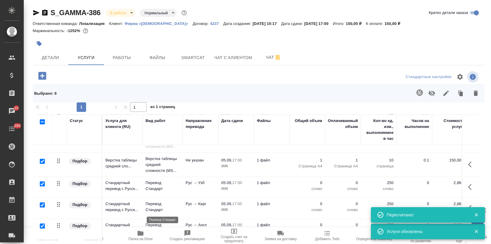
scroll to position [70, 0]
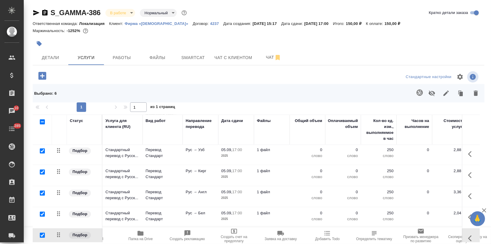
click at [42, 233] on input "checkbox" at bounding box center [42, 235] width 5 height 5
checkbox input "false"
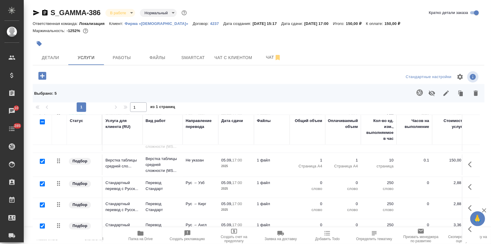
click at [41, 160] on input "checkbox" at bounding box center [42, 161] width 5 height 5
checkbox input "false"
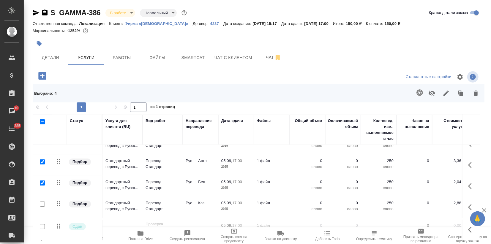
scroll to position [106, 0]
click at [447, 94] on icon "button" at bounding box center [446, 93] width 7 height 7
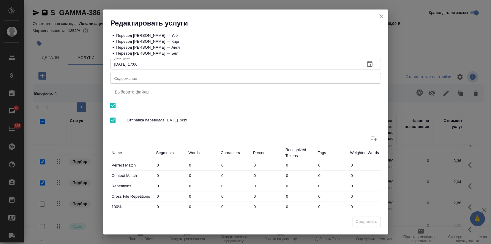
scroll to position [73, 0]
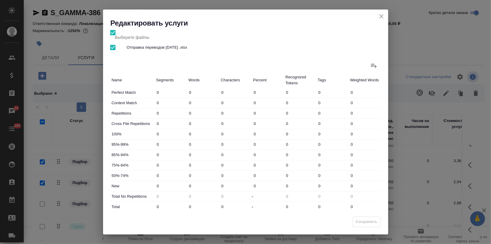
click at [181, 188] on div "New 0 0 0 0 0 0 0" at bounding box center [245, 186] width 271 height 10
type input "6"
click at [173, 207] on div "Total 0 0 0 - 0 0 0" at bounding box center [245, 207] width 271 height 10
type input "6"
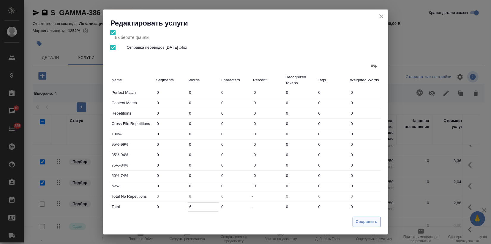
click at [357, 223] on span "Сохранить" at bounding box center [367, 222] width 22 height 7
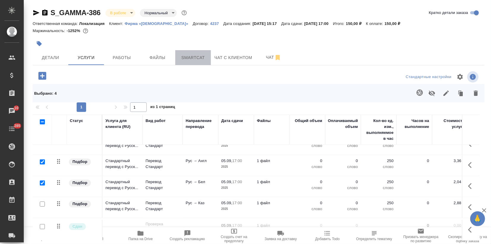
click at [193, 60] on span "Smartcat" at bounding box center [193, 57] width 29 height 7
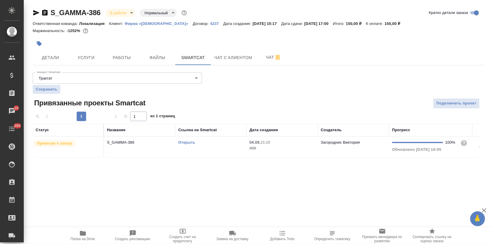
click at [190, 143] on link "Открыть" at bounding box center [186, 142] width 17 height 4
click at [86, 57] on span "Услуги" at bounding box center [86, 57] width 29 height 7
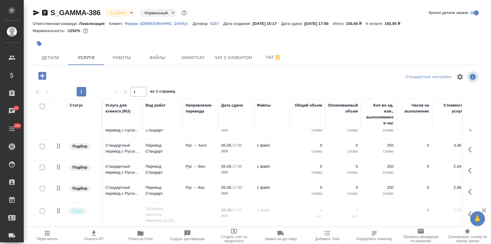
scroll to position [106, 0]
click at [152, 187] on p "Перевод Стандарт" at bounding box center [163, 191] width 34 height 12
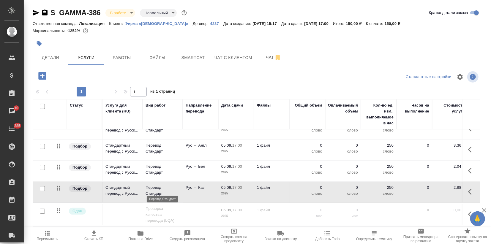
click at [152, 187] on p "Перевод Стандарт" at bounding box center [163, 191] width 34 height 12
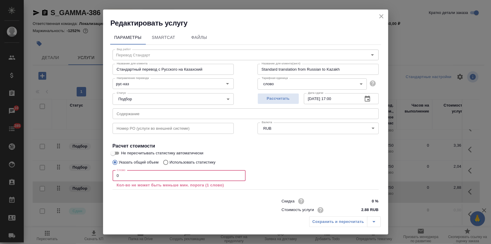
drag, startPoint x: 129, startPoint y: 178, endPoint x: 12, endPoint y: 189, distance: 116.7
click at [58, 178] on div "Редактировать услугу Параметры SmartCat Файлы Вид работ Перевод Стандарт Вид ра…" at bounding box center [245, 122] width 491 height 244
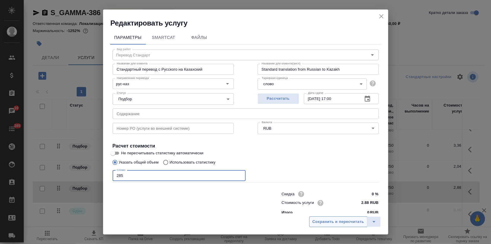
type input "285"
click at [337, 225] on span "Сохранить и пересчитать" at bounding box center [339, 222] width 52 height 7
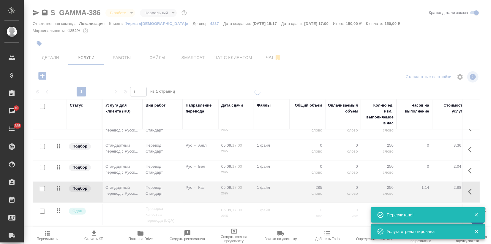
click at [47, 237] on icon "button" at bounding box center [47, 233] width 7 height 7
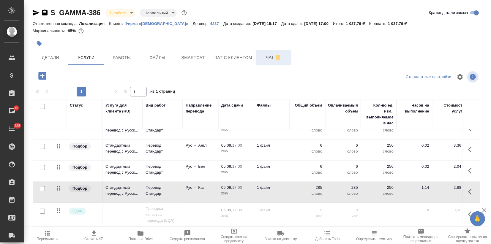
click at [267, 57] on span "Чат" at bounding box center [273, 57] width 29 height 7
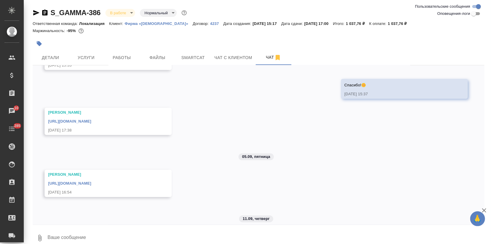
scroll to position [284, 0]
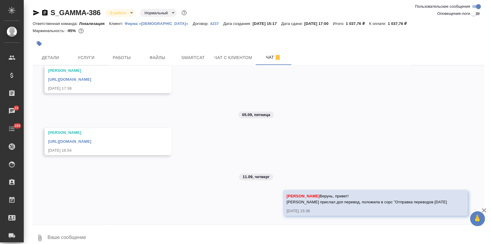
click at [483, 208] on icon "button" at bounding box center [484, 210] width 7 height 7
click at [73, 54] on span "Услуги" at bounding box center [86, 57] width 29 height 7
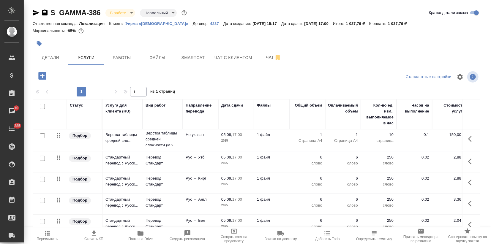
scroll to position [33, 0]
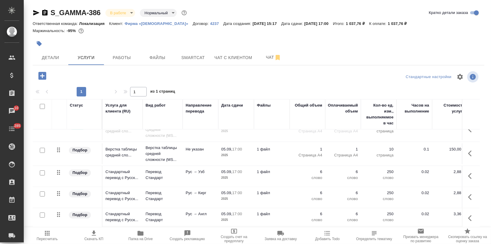
click at [121, 159] on td "Верстка таблицы средней сло..." at bounding box center [122, 153] width 40 height 21
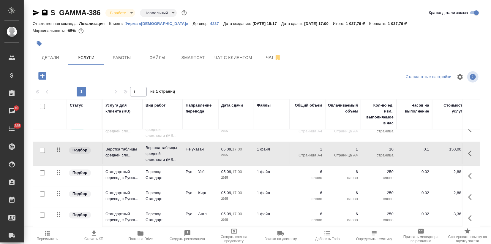
click at [121, 159] on td "Верстка таблицы средней сло..." at bounding box center [122, 153] width 40 height 21
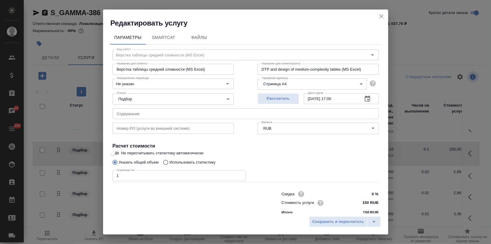
click at [77, 178] on div "Редактировать услугу Параметры SmartCat Файлы Вид работ Верстка таблицы средней…" at bounding box center [245, 122] width 491 height 244
type input "5"
click at [329, 225] on button "Сохранить и пересчитать" at bounding box center [338, 222] width 58 height 11
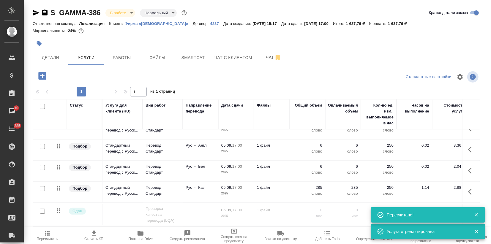
scroll to position [106, 0]
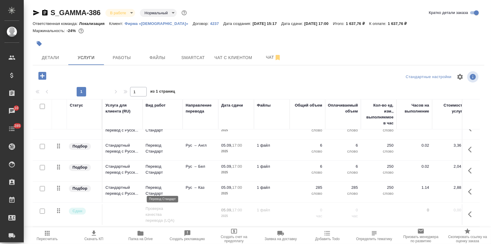
click at [157, 186] on p "Перевод Стандарт" at bounding box center [163, 191] width 34 height 12
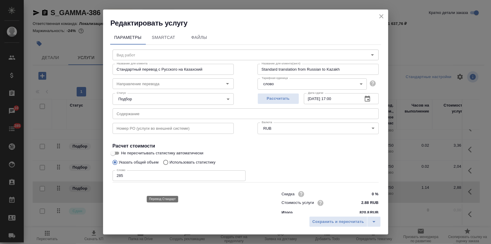
type input "Перевод Стандарт"
type input "рус-каз"
click at [114, 152] on input "Не пересчитывать статистику автоматически" at bounding box center [112, 153] width 21 height 7
checkbox input "true"
click at [332, 226] on button "Сохранить и пересчитать" at bounding box center [338, 222] width 58 height 11
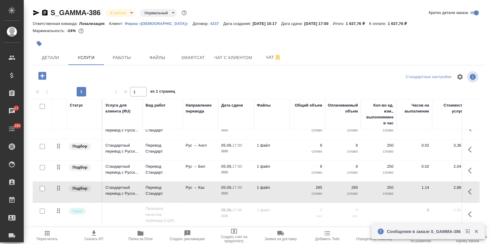
click at [112, 172] on td "Стандартный перевод с Русск..." at bounding box center [122, 171] width 40 height 21
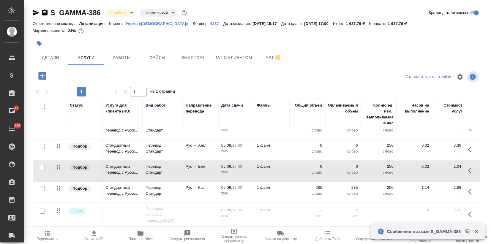
click at [112, 172] on td "Стандартный перевод с Русск..." at bounding box center [122, 171] width 40 height 21
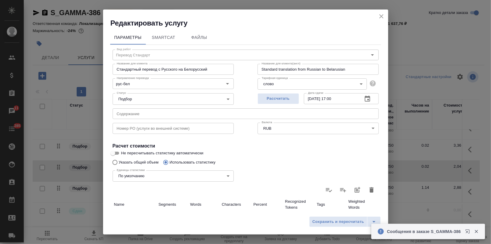
click at [119, 152] on input "Не пересчитывать статистику автоматически" at bounding box center [112, 153] width 21 height 7
checkbox input "true"
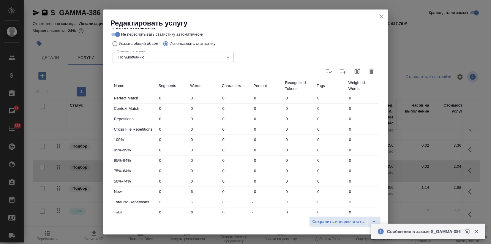
scroll to position [132, 0]
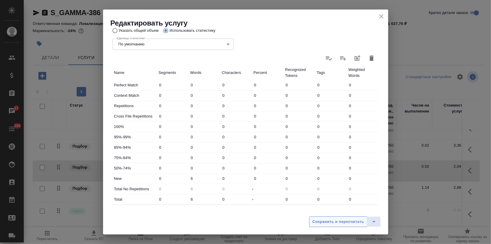
click at [326, 221] on span "Сохранить и пересчитать" at bounding box center [339, 222] width 52 height 7
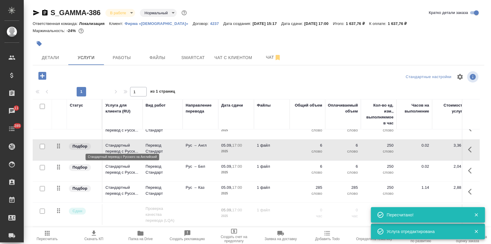
click at [108, 147] on p "Стандартный перевод с Русск..." at bounding box center [122, 149] width 34 height 12
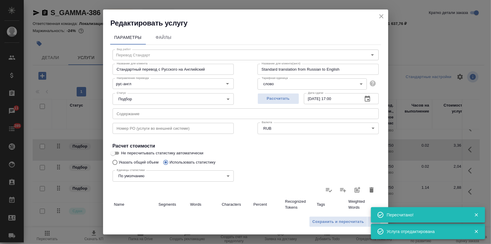
click at [119, 152] on input "Не пересчитывать статистику автоматически" at bounding box center [112, 153] width 21 height 7
checkbox input "true"
click at [319, 223] on span "Сохранить и пересчитать" at bounding box center [339, 222] width 52 height 7
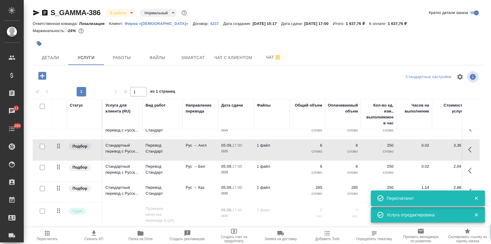
scroll to position [73, 0]
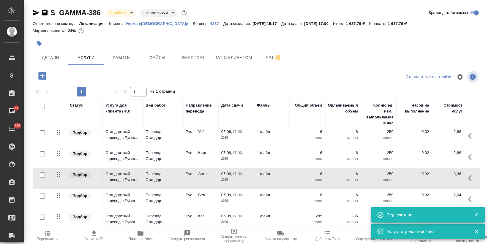
click at [135, 159] on p "Стандартный перевод с Русск..." at bounding box center [122, 156] width 34 height 12
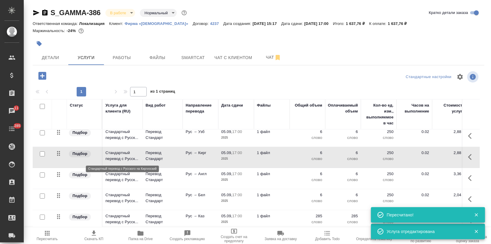
click at [135, 159] on p "Стандартный перевод с Русск..." at bounding box center [122, 156] width 34 height 12
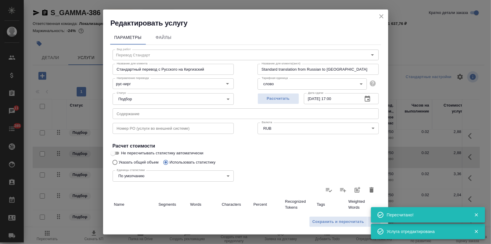
click at [116, 154] on input "Не пересчитывать статистику автоматически" at bounding box center [112, 153] width 21 height 7
checkbox input "true"
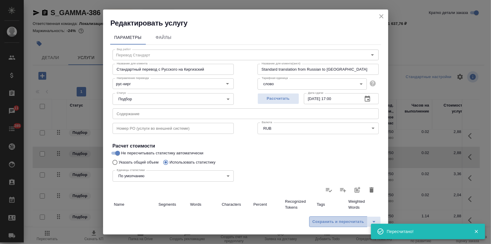
click at [337, 225] on button "Сохранить и пересчитать" at bounding box center [338, 222] width 58 height 11
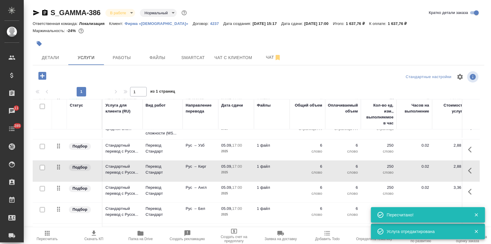
scroll to position [40, 0]
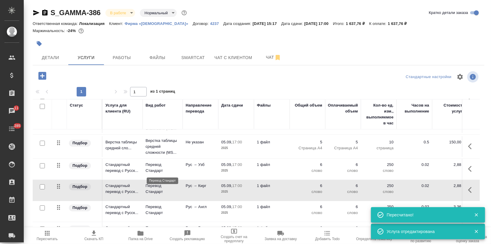
click at [157, 170] on p "Перевод Стандарт" at bounding box center [163, 168] width 34 height 12
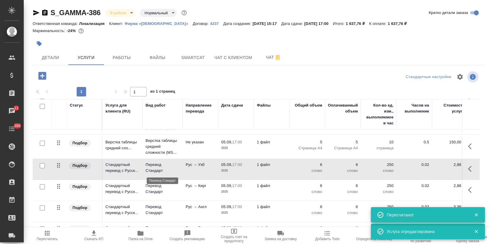
click at [157, 170] on p "Перевод Стандарт" at bounding box center [163, 168] width 34 height 12
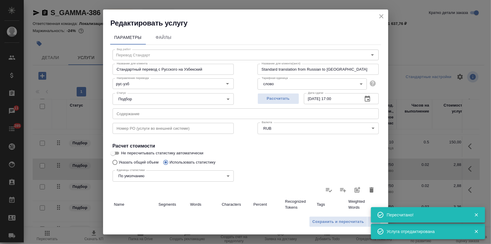
click at [119, 151] on input "Не пересчитывать статистику автоматически" at bounding box center [112, 153] width 21 height 7
checkbox input "true"
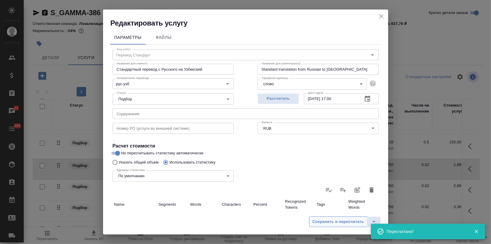
click at [317, 223] on span "Сохранить и пересчитать" at bounding box center [339, 222] width 52 height 7
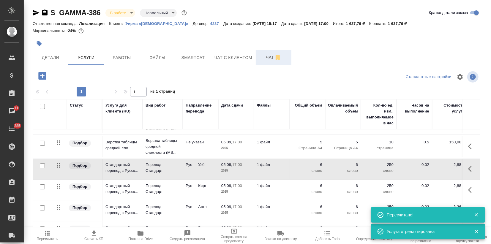
click at [268, 58] on span "Чат" at bounding box center [273, 57] width 29 height 7
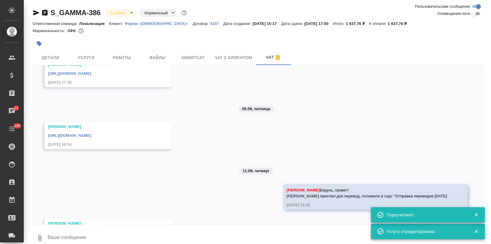
scroll to position [332, 0]
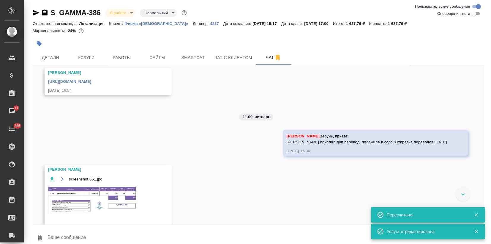
click at [90, 207] on img at bounding box center [92, 200] width 89 height 28
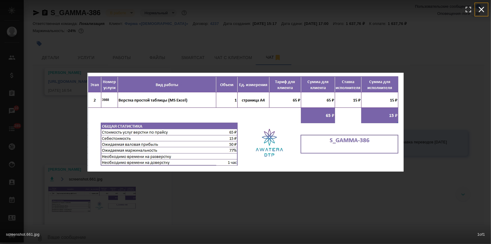
click at [480, 14] on button "button" at bounding box center [481, 9] width 13 height 13
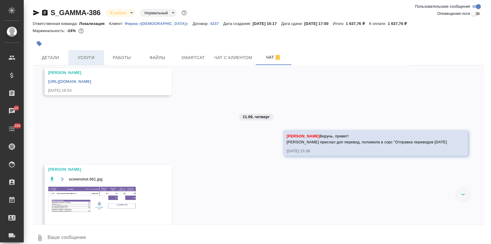
click at [85, 58] on span "Услуги" at bounding box center [86, 57] width 29 height 7
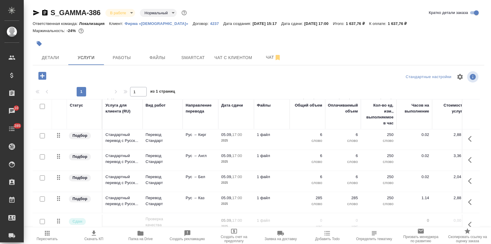
scroll to position [106, 0]
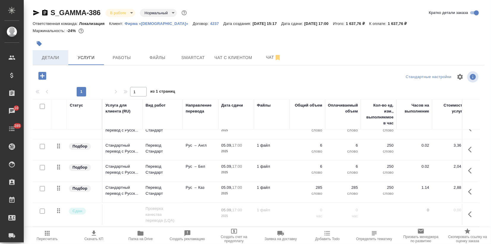
click at [49, 58] on span "Детали" at bounding box center [50, 57] width 29 height 7
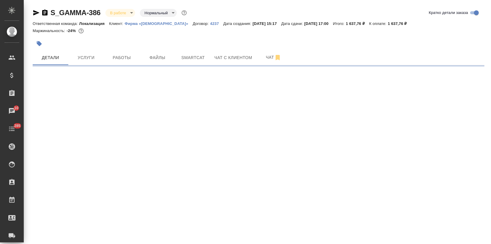
select select "RU"
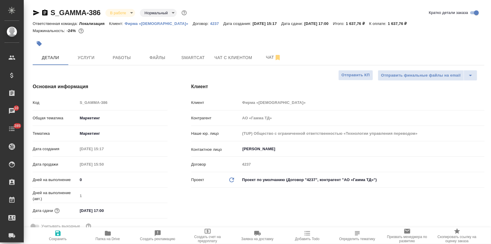
type textarea "x"
click at [83, 211] on input "05.09.2025 17:00" at bounding box center [104, 210] width 52 height 9
click at [84, 209] on input "05.09.2025 17:00" at bounding box center [104, 210] width 52 height 9
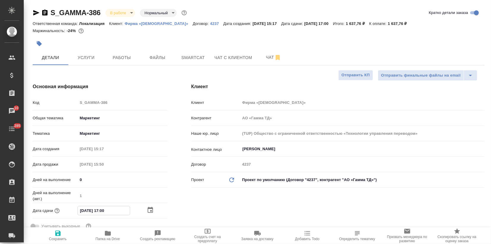
drag, startPoint x: 83, startPoint y: 211, endPoint x: 79, endPoint y: 209, distance: 4.5
click at [79, 209] on input "05.09.2025 17:00" at bounding box center [104, 210] width 52 height 9
type input "10.92.0251 70:0_"
type textarea "x"
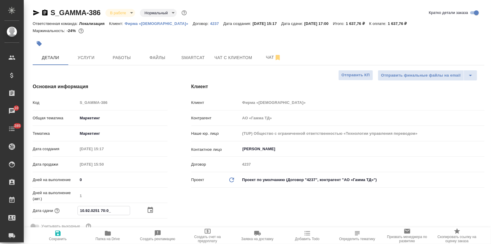
type textarea "x"
type input "12.09.2025 17:00"
type textarea "x"
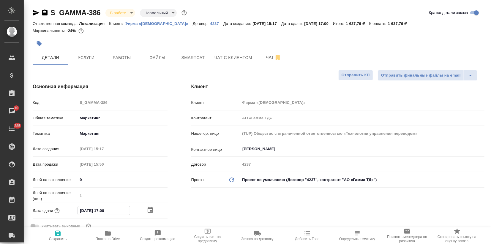
type input "12.09.2025 17:00"
drag, startPoint x: 54, startPoint y: 238, endPoint x: 52, endPoint y: 239, distance: 3.1
click at [53, 238] on span "Сохранить" at bounding box center [58, 239] width 18 height 4
type textarea "x"
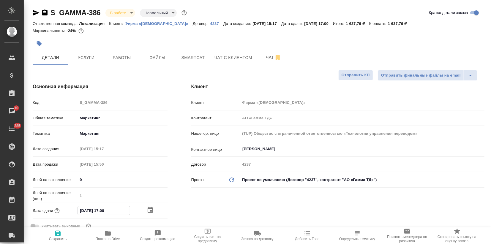
type textarea "x"
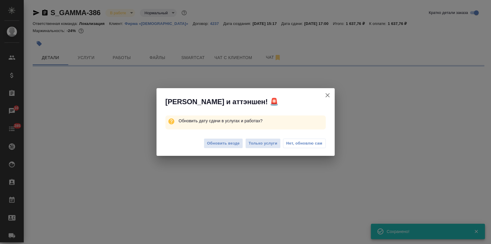
select select "RU"
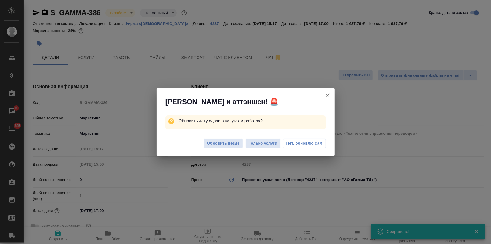
type textarea "x"
click at [215, 146] on span "Обновить везде" at bounding box center [223, 143] width 33 height 7
type textarea "x"
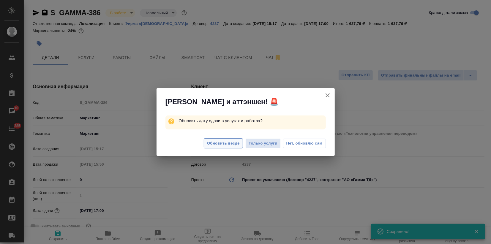
type textarea "x"
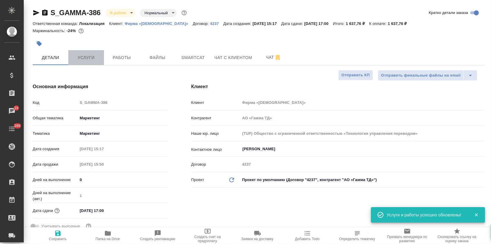
click at [78, 61] on span "Услуги" at bounding box center [86, 57] width 29 height 7
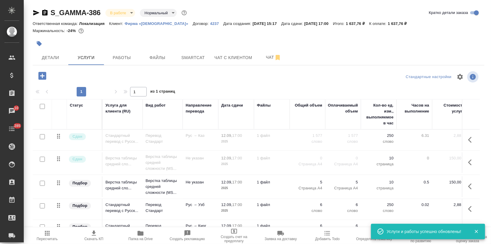
click at [91, 238] on span "Скачать КП" at bounding box center [93, 239] width 19 height 4
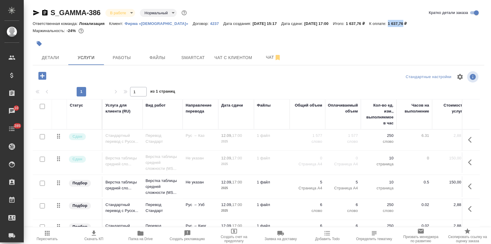
drag, startPoint x: 371, startPoint y: 23, endPoint x: 385, endPoint y: 24, distance: 14.3
click at [388, 24] on p "1 637,76 ₽" at bounding box center [399, 23] width 23 height 4
copy p "1 637,76"
click at [34, 15] on icon "button" at bounding box center [36, 12] width 7 height 7
copy p "1 637,76"
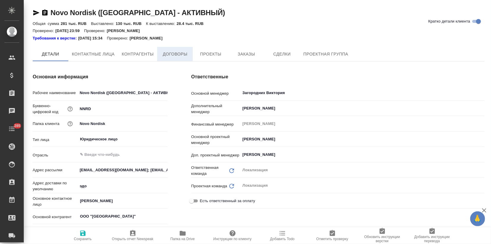
click at [179, 57] on span "Договоры" at bounding box center [175, 54] width 29 height 7
type textarea "x"
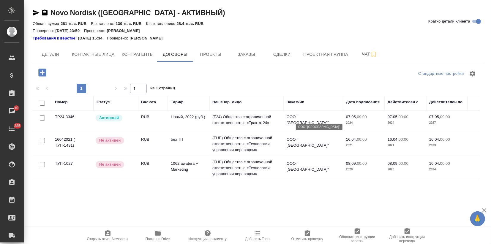
click at [321, 116] on p "ООО "[GEOGRAPHIC_DATA]"" at bounding box center [313, 120] width 53 height 12
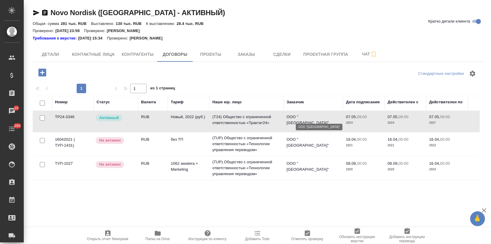
click at [321, 116] on p "ООО "[GEOGRAPHIC_DATA]"" at bounding box center [313, 120] width 53 height 12
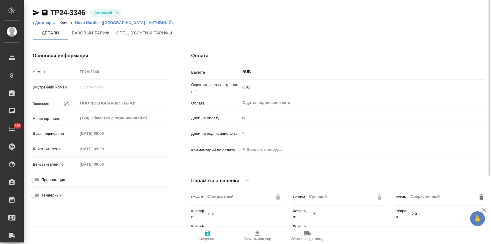
type input "Новый, 2022 (руб.)"
type input "Стандартный шаблон - [PHONE_NUMBER] - ВЫБЕРИ МЕНЯ!"
type input "Новый, 2022 (руб.)"
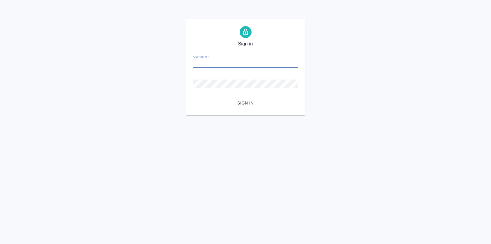
click at [222, 61] on input "Username   *" at bounding box center [245, 63] width 105 height 8
type input "[EMAIL_ADDRESS][DOMAIN_NAME]"
click at [193, 98] on button "Sign in" at bounding box center [245, 103] width 105 height 11
click at [216, 58] on div "Username   *" at bounding box center [245, 61] width 105 height 13
click at [215, 59] on input "Username   *" at bounding box center [245, 63] width 105 height 8
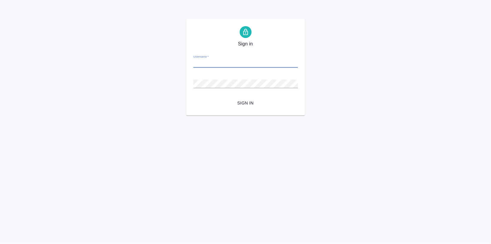
click at [215, 61] on input "Username   *" at bounding box center [245, 63] width 105 height 8
type input "[EMAIL_ADDRESS][DOMAIN_NAME]"
click at [246, 101] on span "Sign in" at bounding box center [245, 103] width 95 height 7
click at [214, 64] on input "Username   *" at bounding box center [245, 63] width 105 height 8
type input "v.zagorodnikh@awatera.com"
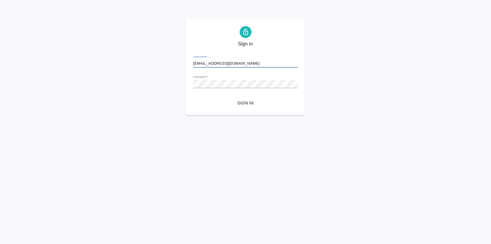
click at [238, 104] on span "Sign in" at bounding box center [245, 103] width 95 height 7
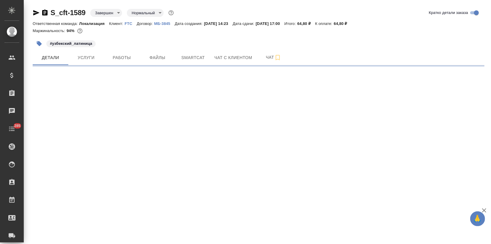
select select "RU"
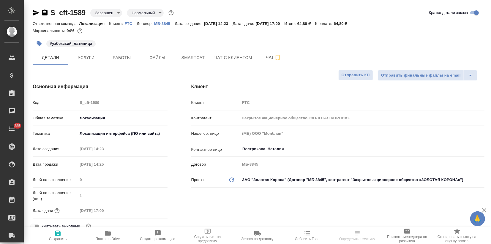
type textarea "x"
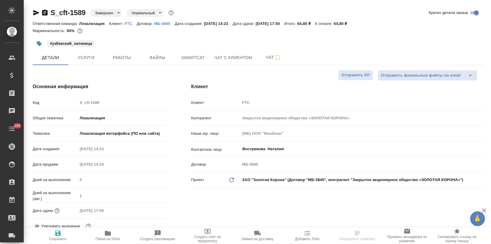
type textarea "x"
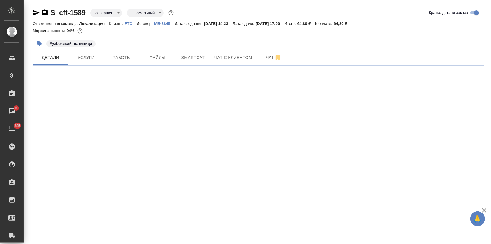
select select "RU"
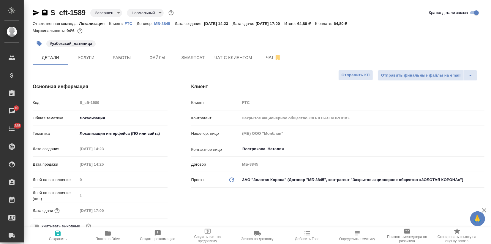
type textarea "x"
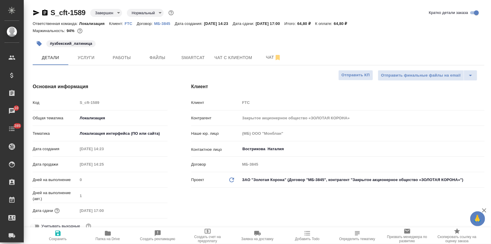
type textarea "x"
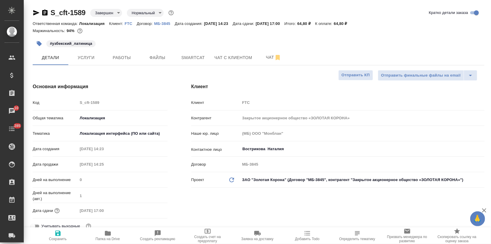
type textarea "x"
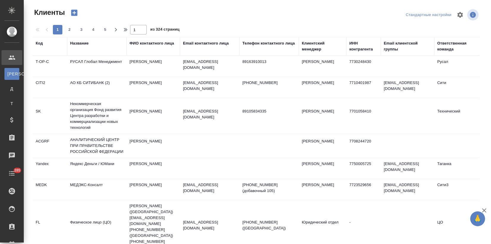
select select "RU"
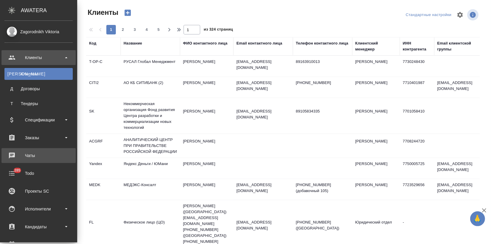
click at [26, 158] on div "Чаты" at bounding box center [38, 155] width 68 height 9
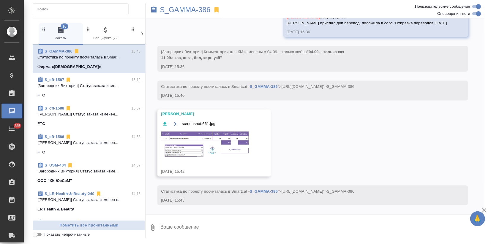
scroll to position [3775, 0]
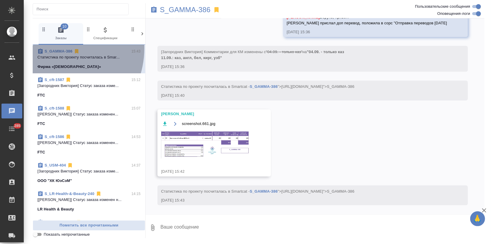
click at [51, 48] on p "S_GAMMA-386" at bounding box center [59, 51] width 28 height 6
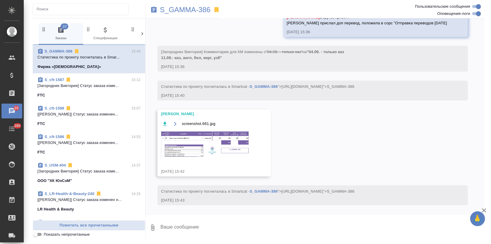
click at [254, 89] on link "S_GAMMA-386" at bounding box center [264, 87] width 28 height 4
click at [180, 9] on p "S_GAMMA-386" at bounding box center [185, 10] width 51 height 6
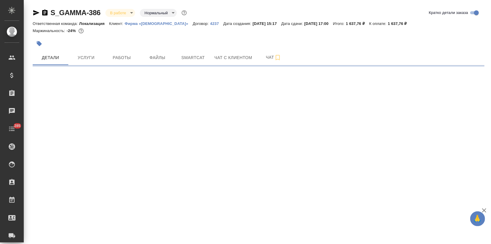
select select "RU"
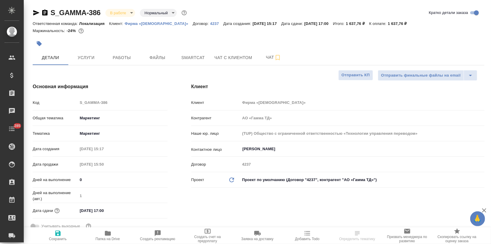
type textarea "x"
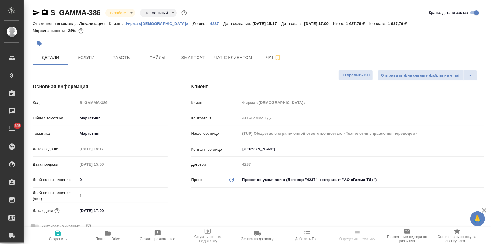
type textarea "x"
click at [92, 53] on button "Услуги" at bounding box center [86, 57] width 36 height 15
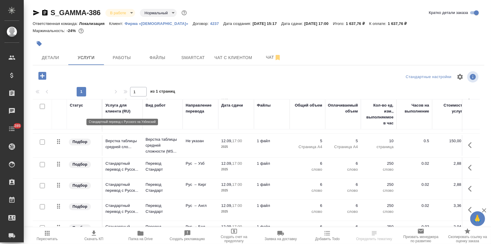
scroll to position [99, 0]
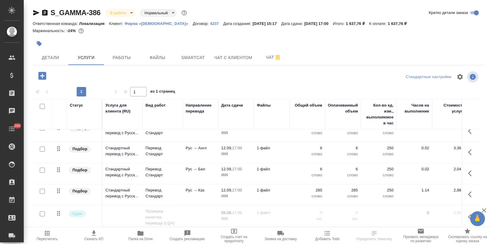
click at [140, 175] on td "Стандартный перевод с Русск..." at bounding box center [122, 173] width 40 height 21
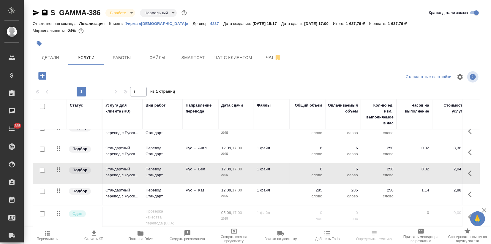
click at [140, 175] on td "Стандартный перевод с Русск..." at bounding box center [122, 173] width 40 height 21
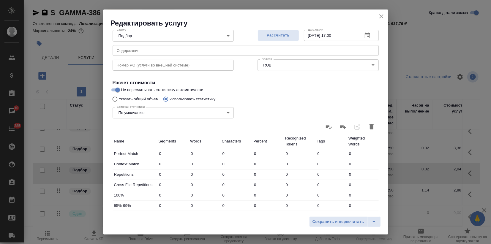
scroll to position [160, 0]
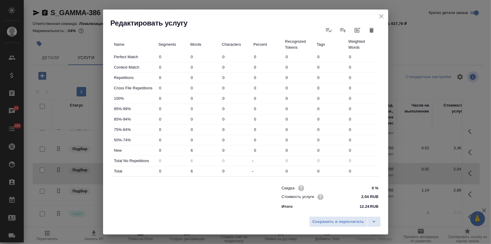
click at [370, 29] on icon "button" at bounding box center [372, 29] width 4 height 5
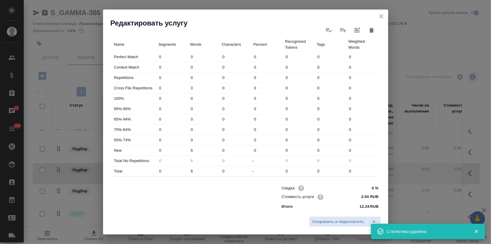
type input "0"
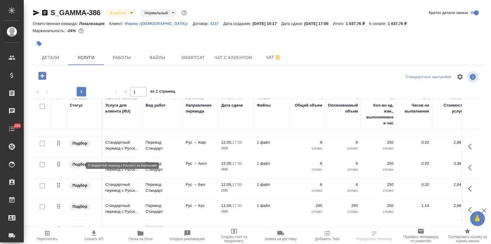
scroll to position [73, 0]
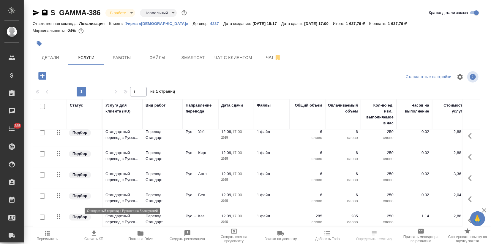
click at [118, 193] on p "Стандартный перевод с Русск..." at bounding box center [122, 198] width 34 height 12
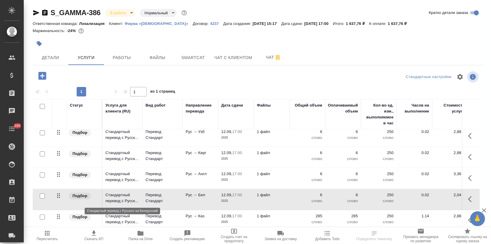
click at [118, 193] on p "Стандартный перевод с Русск..." at bounding box center [122, 198] width 34 height 12
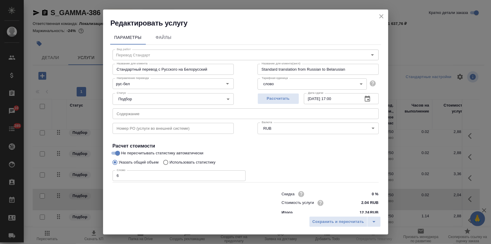
drag, startPoint x: 121, startPoint y: 176, endPoint x: 24, endPoint y: 185, distance: 97.9
click at [92, 177] on div "Редактировать услугу Параметры Файлы Вид работ Перевод Стандарт Вид работ Назва…" at bounding box center [245, 122] width 491 height 244
type input "8"
click at [329, 222] on span "Сохранить и пересчитать" at bounding box center [339, 222] width 52 height 7
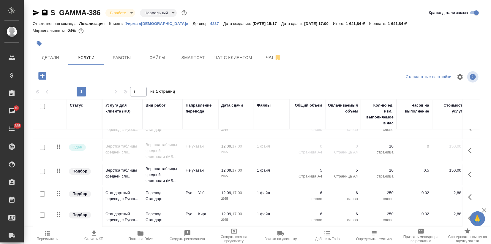
scroll to position [0, 0]
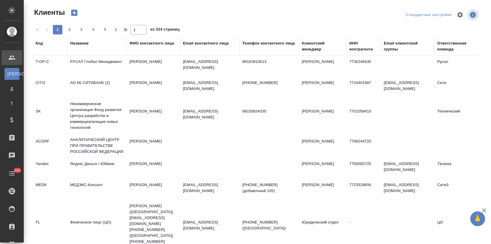
select select "RU"
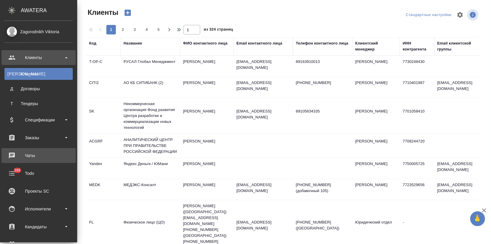
click at [31, 159] on div "Чаты" at bounding box center [38, 155] width 68 height 9
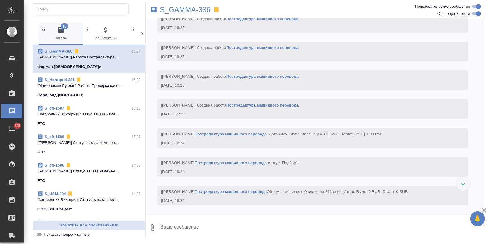
scroll to position [4044, 0]
click at [59, 80] on link "S_Nordgold-231" at bounding box center [60, 80] width 30 height 4
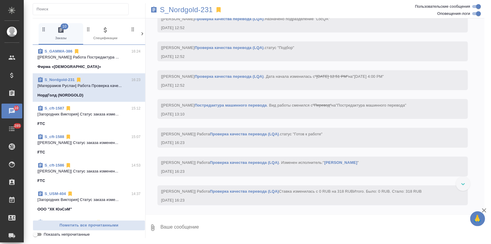
scroll to position [649, 0]
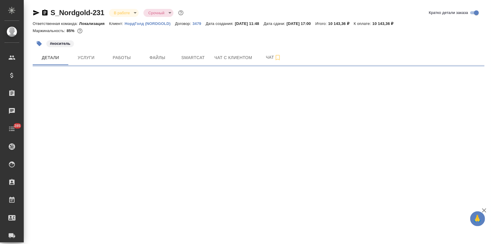
select select "RU"
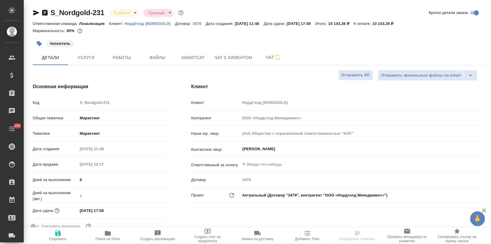
type textarea "x"
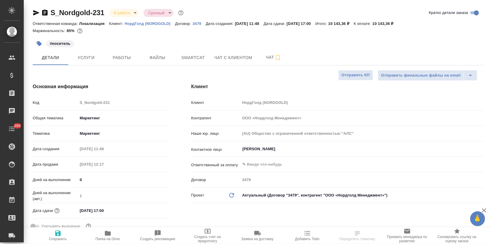
type textarea "x"
click at [191, 60] on span "Smartcat" at bounding box center [193, 57] width 29 height 7
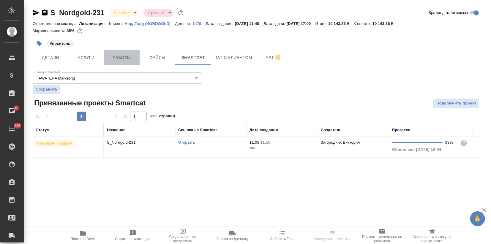
click at [123, 59] on span "Работы" at bounding box center [122, 57] width 29 height 7
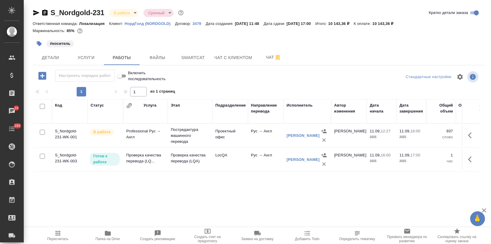
click at [483, 209] on icon "button" at bounding box center [484, 211] width 4 height 4
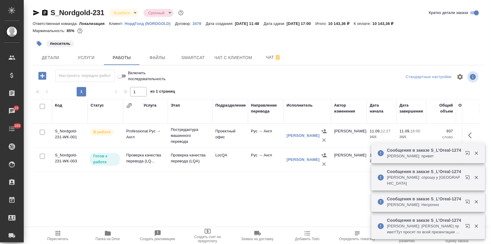
click at [422, 159] on p "[PERSON_NAME]: привет" at bounding box center [424, 156] width 74 height 6
click at [468, 182] on icon "button" at bounding box center [468, 178] width 7 height 7
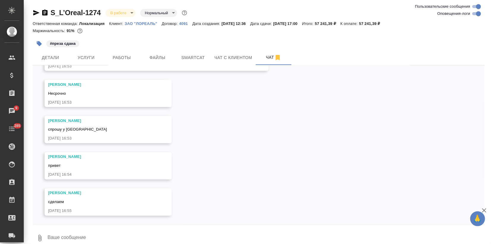
scroll to position [5178, 0]
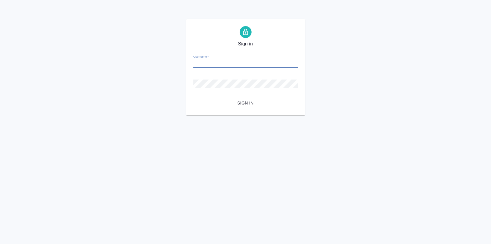
click at [204, 63] on input "Username   *" at bounding box center [245, 63] width 105 height 8
type input "[EMAIL_ADDRESS][DOMAIN_NAME]"
click at [240, 97] on form "Username   * [EMAIL_ADDRESS][DOMAIN_NAME] Password   * urlPath   * /Order/68c28…" at bounding box center [245, 79] width 105 height 59
click at [242, 102] on span "Sign in" at bounding box center [245, 103] width 95 height 7
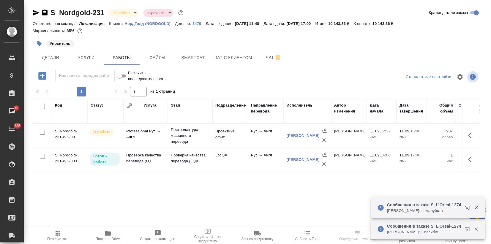
click at [109, 236] on icon "button" at bounding box center [107, 233] width 7 height 7
